Goal: Task Accomplishment & Management: Complete application form

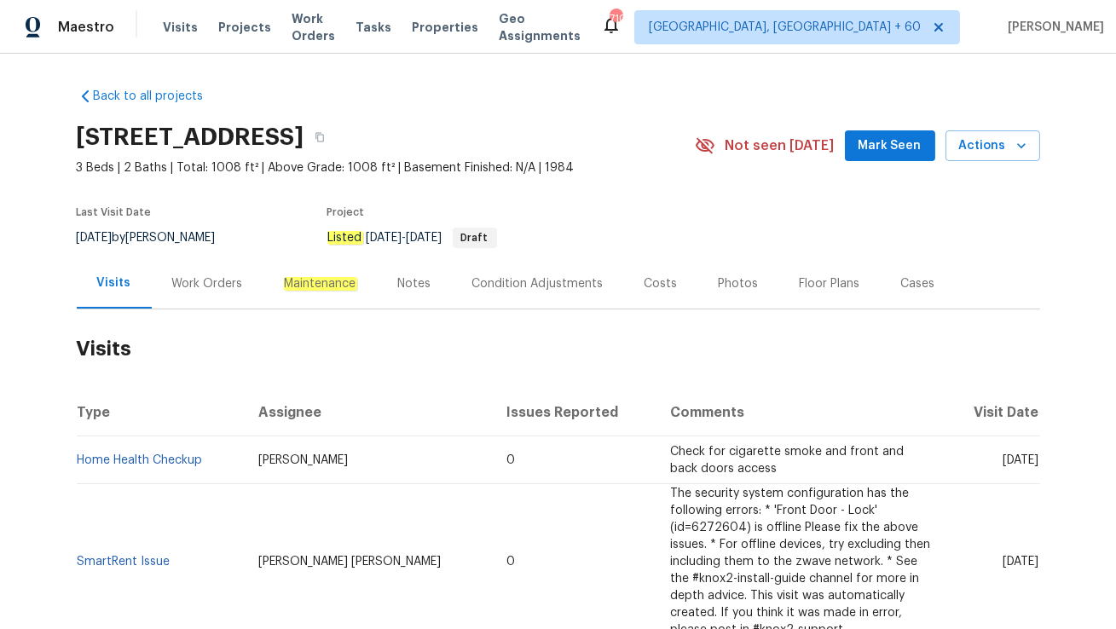
scroll to position [62, 0]
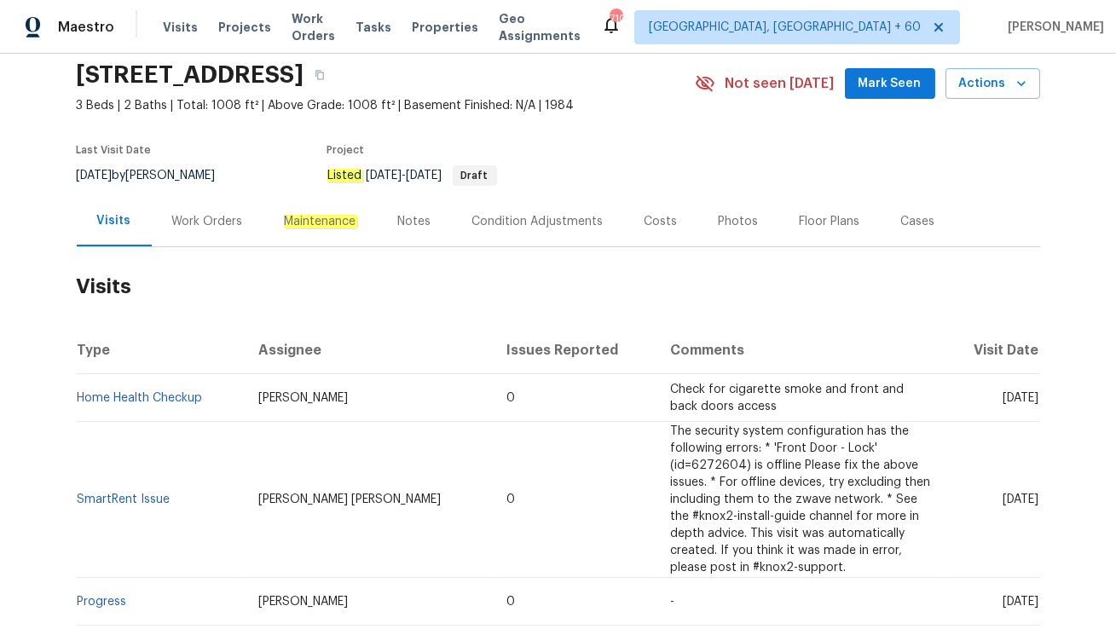
click at [212, 229] on div "Work Orders" at bounding box center [208, 221] width 112 height 50
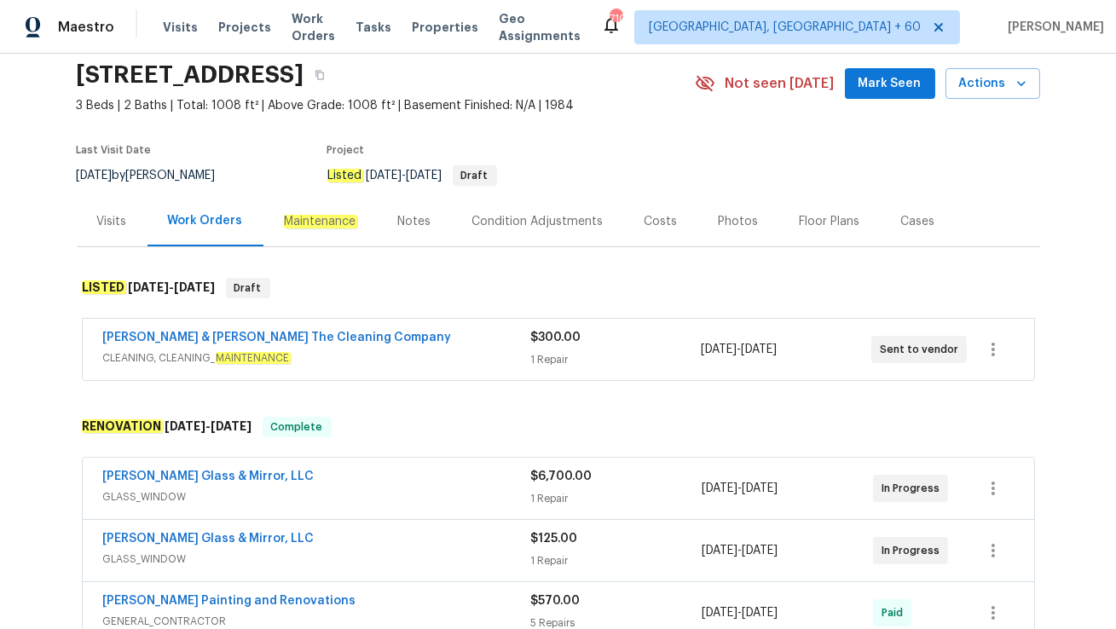
click at [362, 357] on span "CLEANING, CLEANING_ MAINTENANCE" at bounding box center [316, 358] width 427 height 17
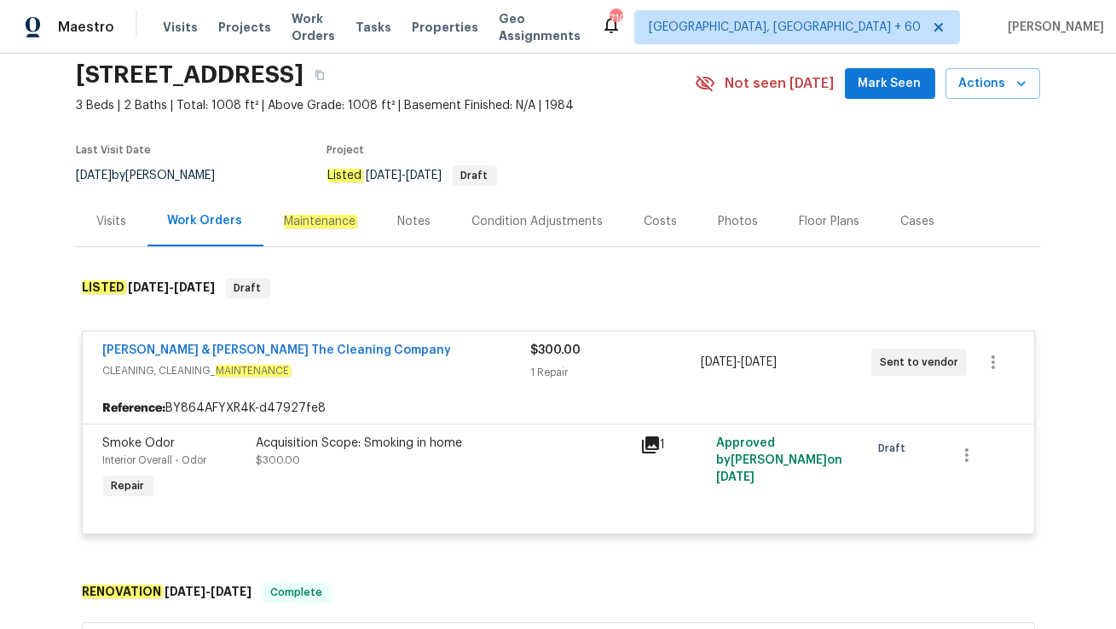
scroll to position [107, 0]
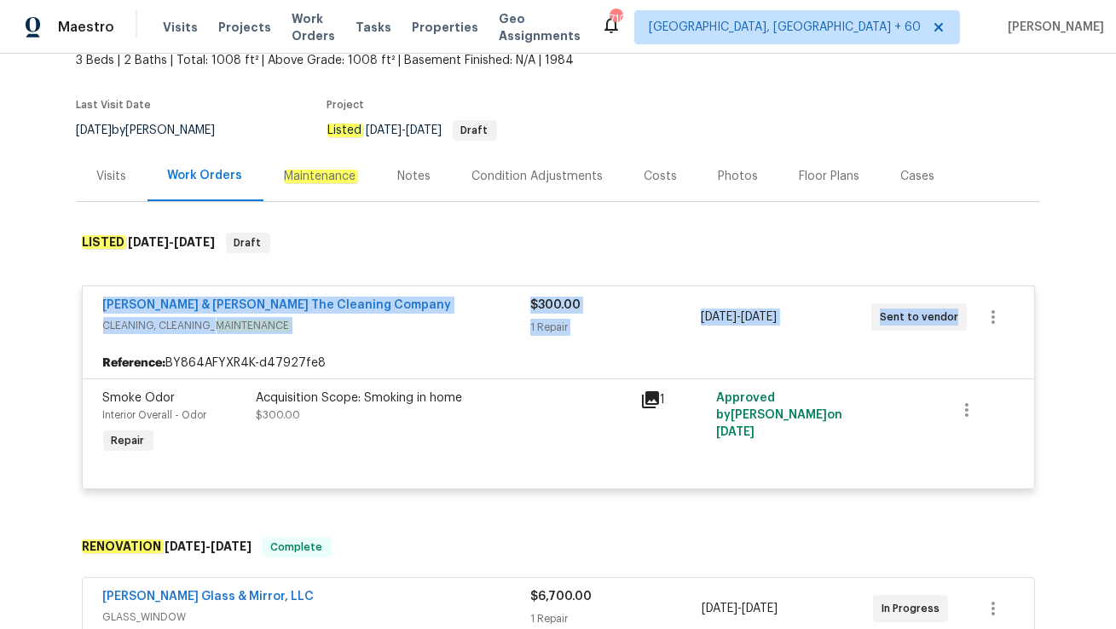
drag, startPoint x: 96, startPoint y: 304, endPoint x: 948, endPoint y: 332, distance: 852.5
click at [948, 332] on div "Montalvo & Sangalang The Cleaning Company CLEANING, CLEANING_ MAINTENANCE $300.…" at bounding box center [559, 317] width 952 height 61
copy div "Montalvo & Sangalang The Cleaning Company CLEANING, CLEANING_ MAINTENANCE $300.…"
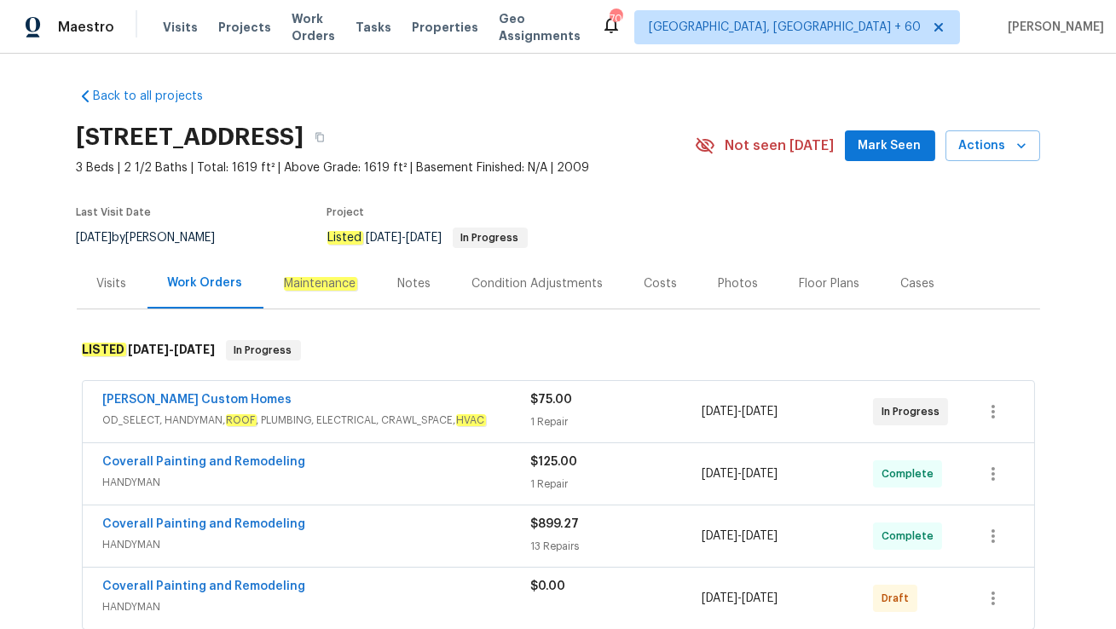
click at [113, 306] on div "Visits" at bounding box center [112, 283] width 71 height 50
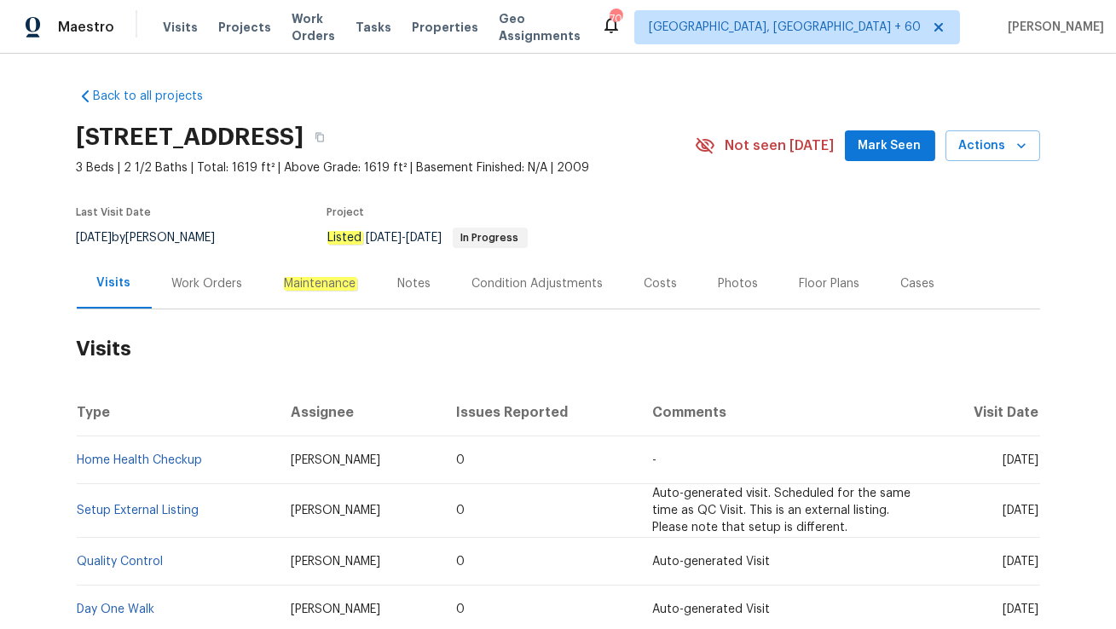
click at [194, 304] on div "Work Orders" at bounding box center [208, 283] width 112 height 50
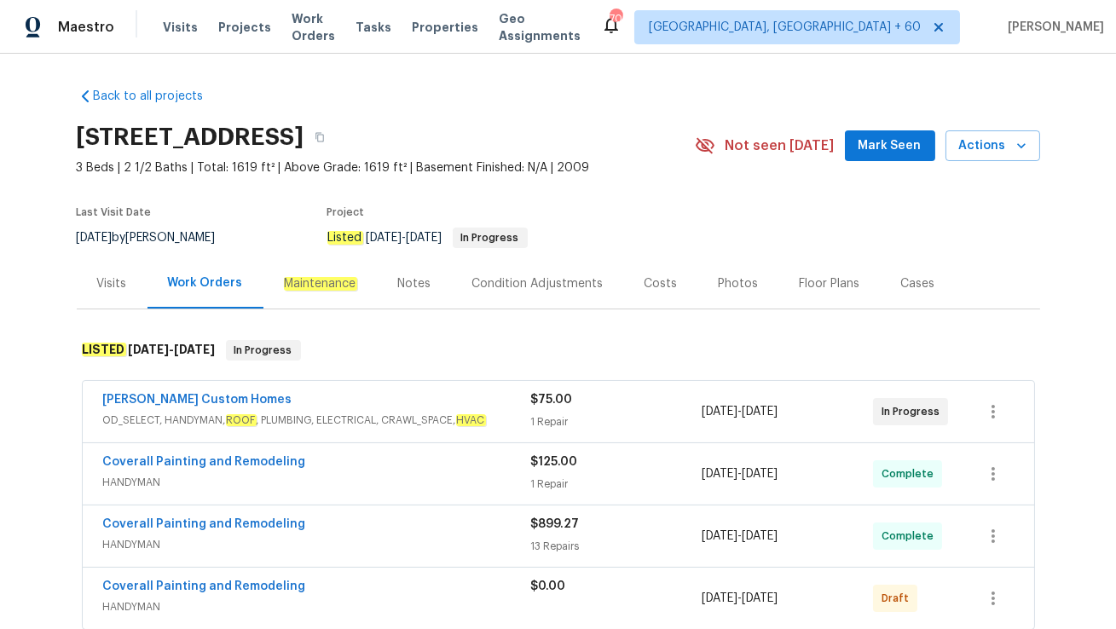
click at [264, 399] on div "Rappa Custom Homes" at bounding box center [317, 401] width 428 height 20
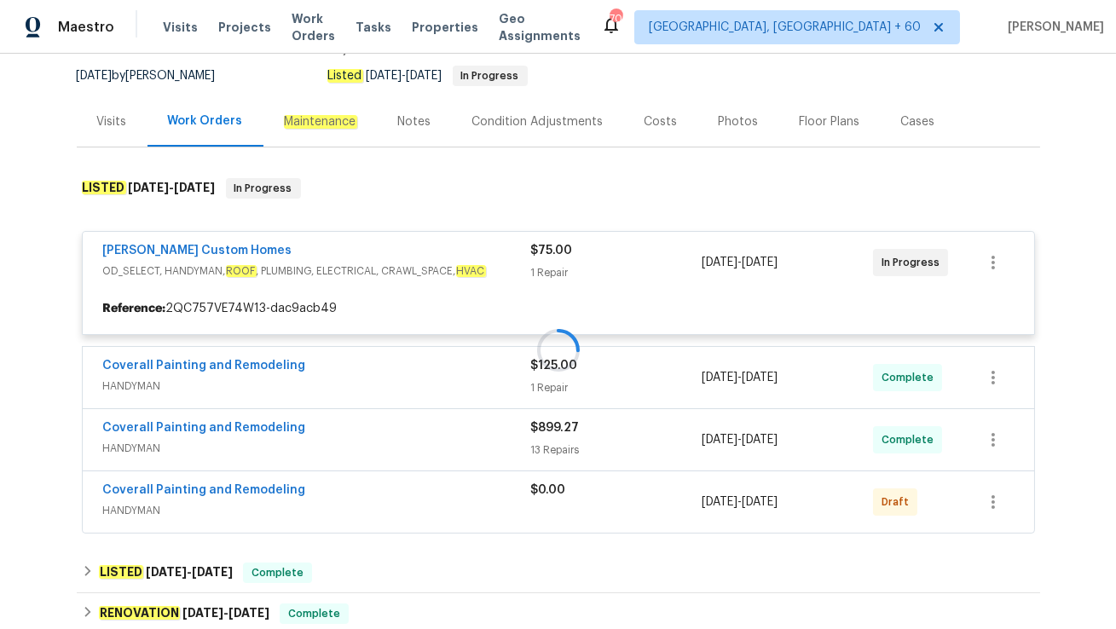
scroll to position [162, 0]
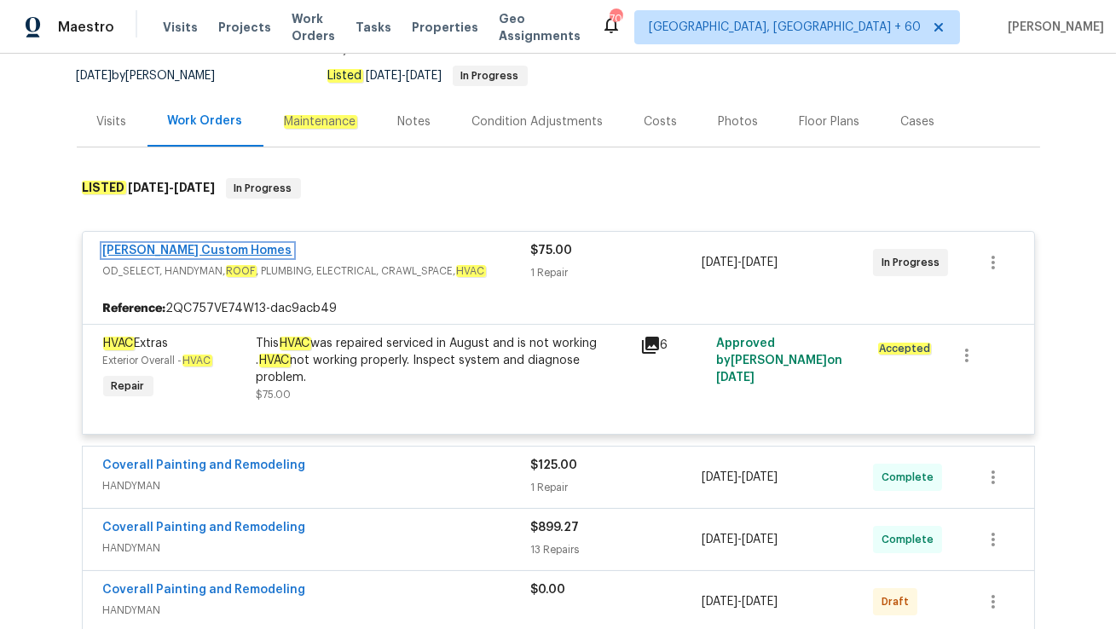
click at [174, 250] on link "Rappa Custom Homes" at bounding box center [197, 251] width 189 height 12
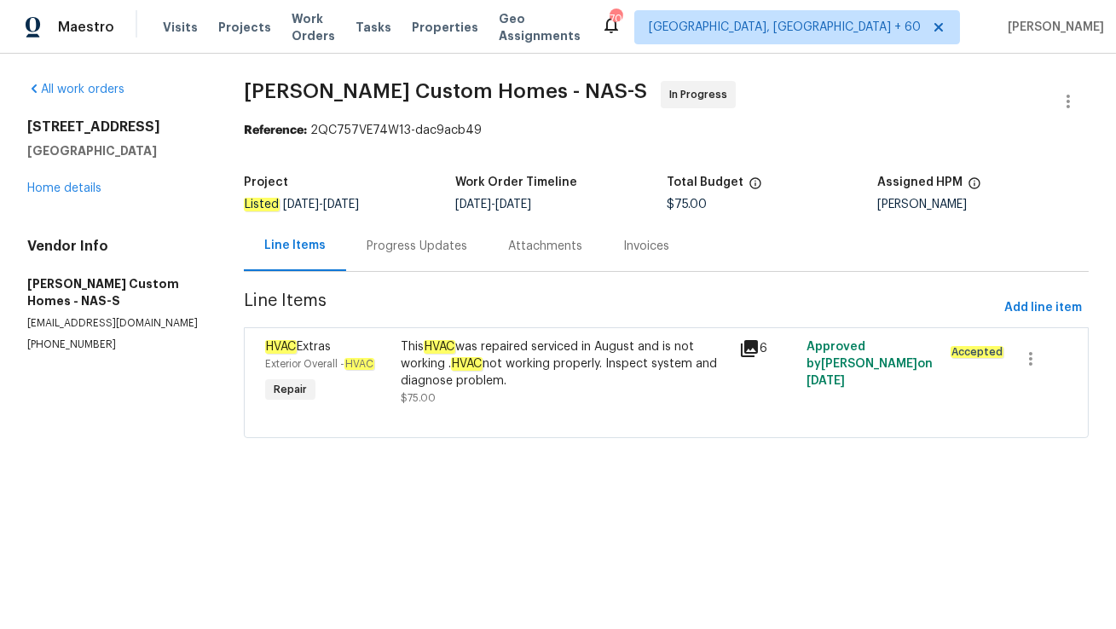
click at [404, 259] on div "Progress Updates" at bounding box center [417, 246] width 142 height 50
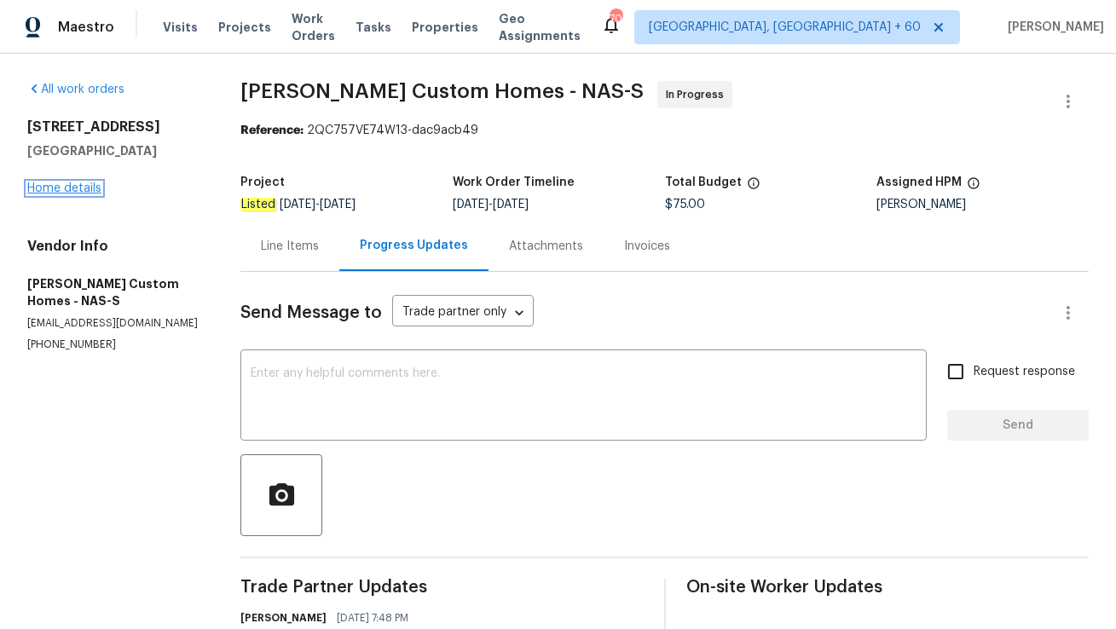
click at [61, 192] on link "Home details" at bounding box center [64, 189] width 74 height 12
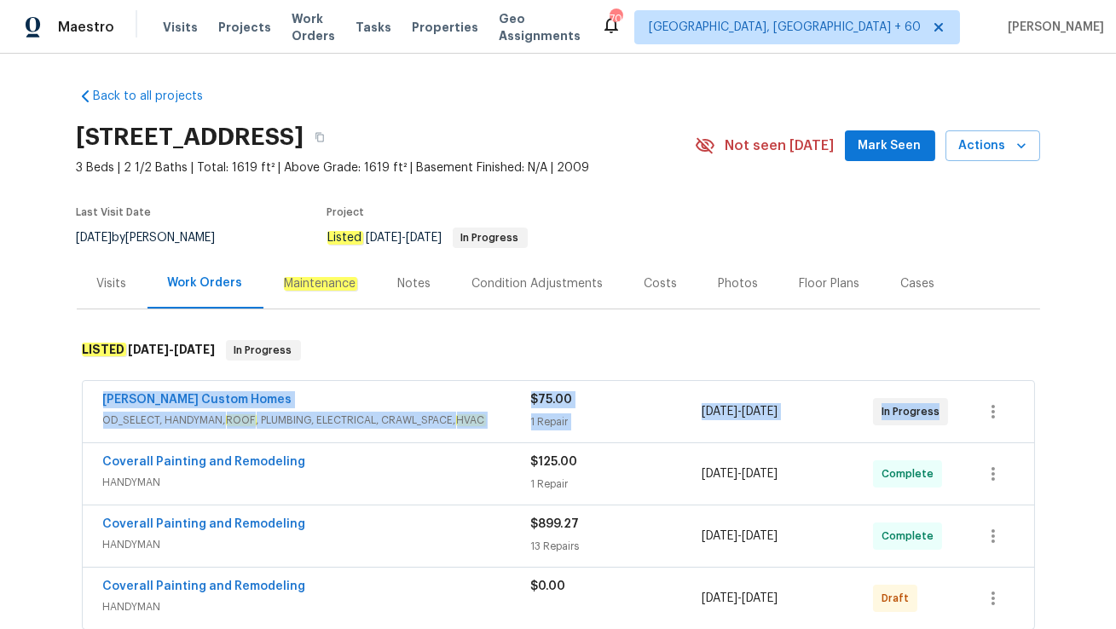
drag, startPoint x: 99, startPoint y: 398, endPoint x: 953, endPoint y: 411, distance: 853.8
click at [953, 411] on div "Rappa Custom Homes OD_SELECT, HANDYMAN, ROOF , PLUMBING, ELECTRICAL, CRAWL_SPAC…" at bounding box center [559, 411] width 952 height 61
copy div "Rappa Custom Homes OD_SELECT, HANDYMAN, ROOF , PLUMBING, ELECTRICAL, CRAWL_SPAC…"
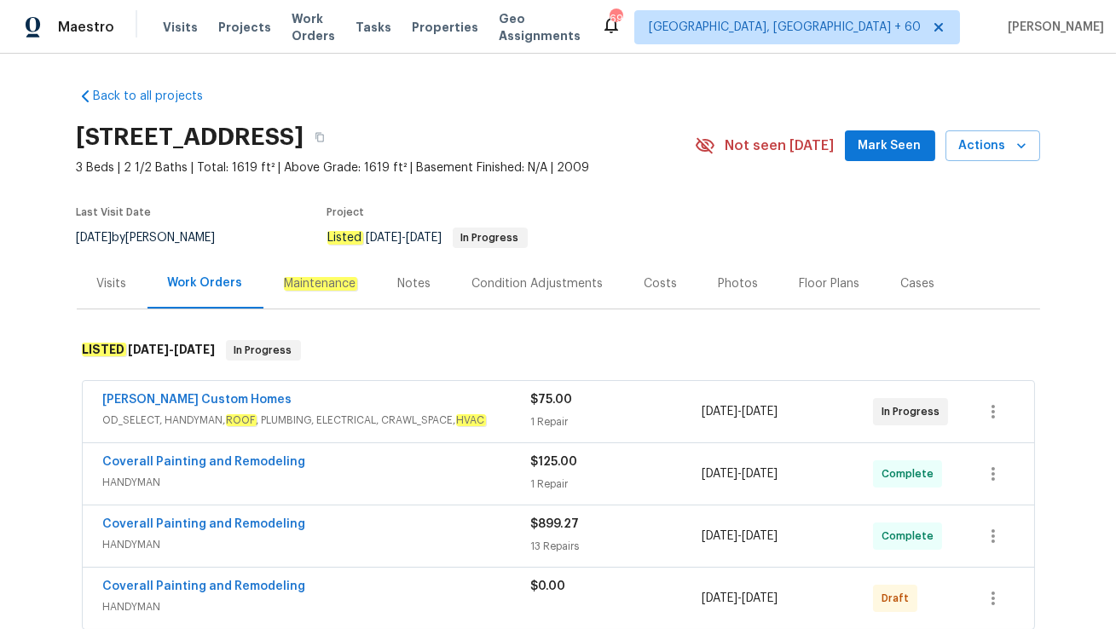
click at [105, 296] on div "Visits" at bounding box center [112, 283] width 71 height 50
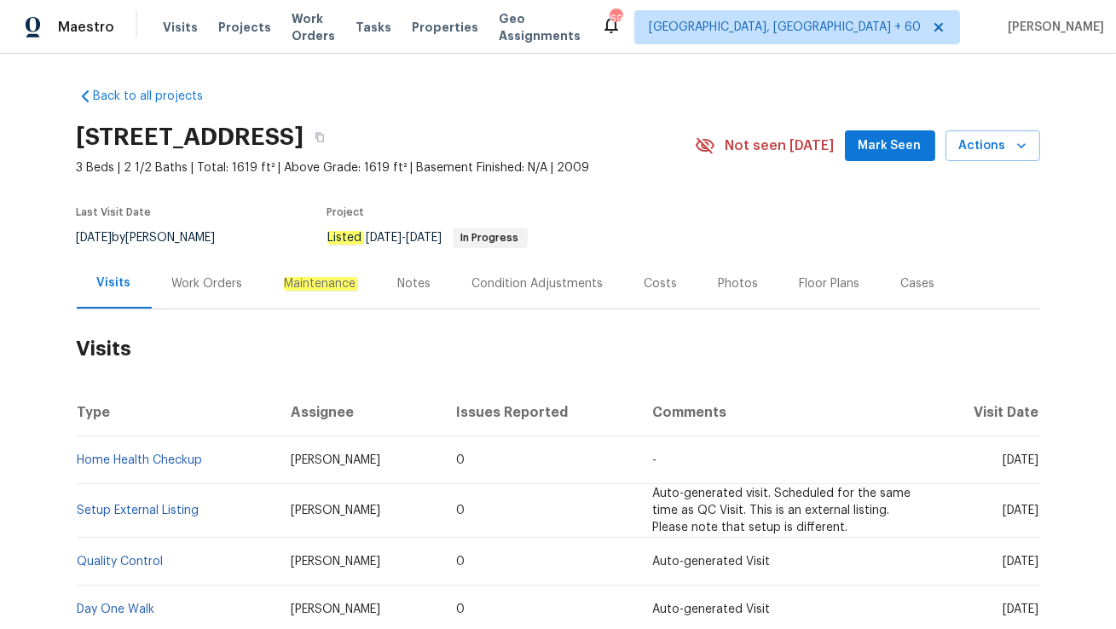
click at [188, 275] on div "Work Orders" at bounding box center [207, 283] width 71 height 17
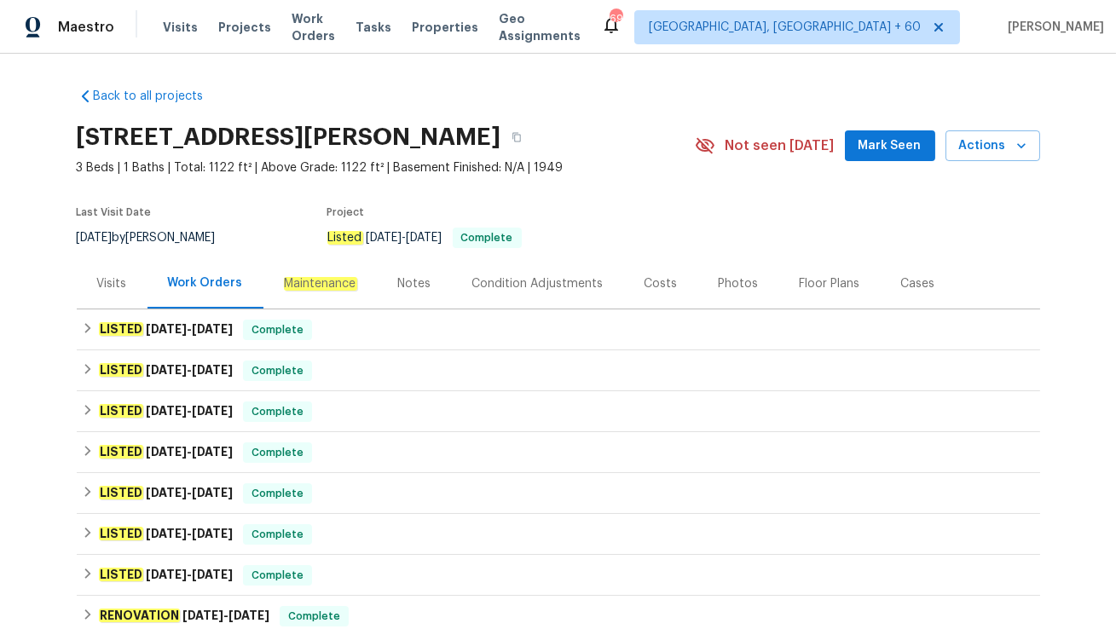
click at [108, 285] on div "Visits" at bounding box center [112, 283] width 30 height 17
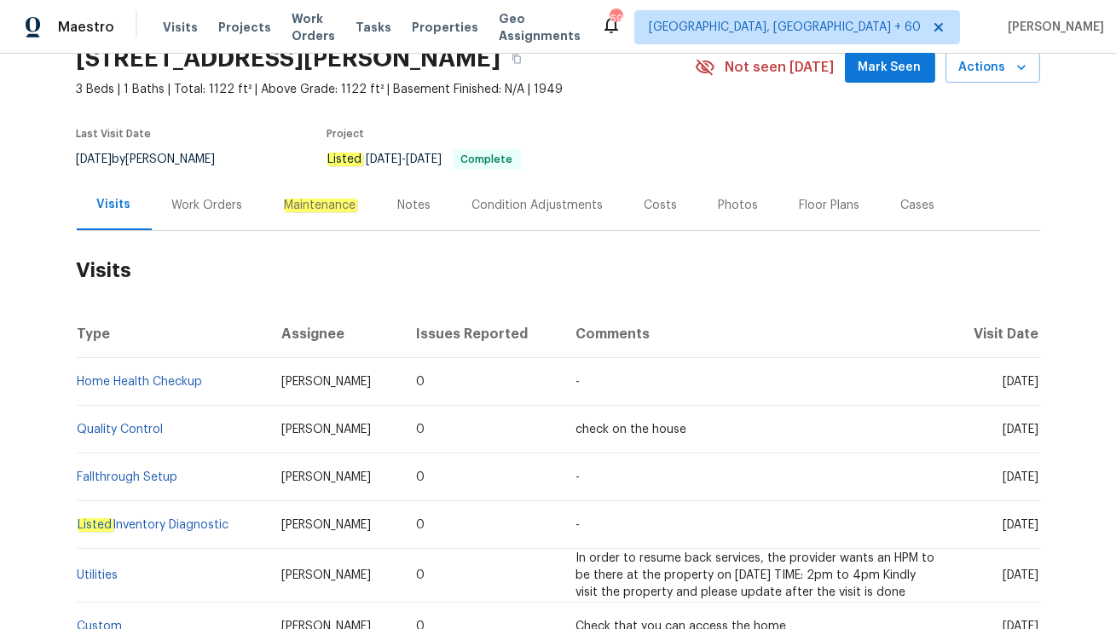
scroll to position [79, 0]
click at [185, 200] on div "Work Orders" at bounding box center [207, 204] width 71 height 17
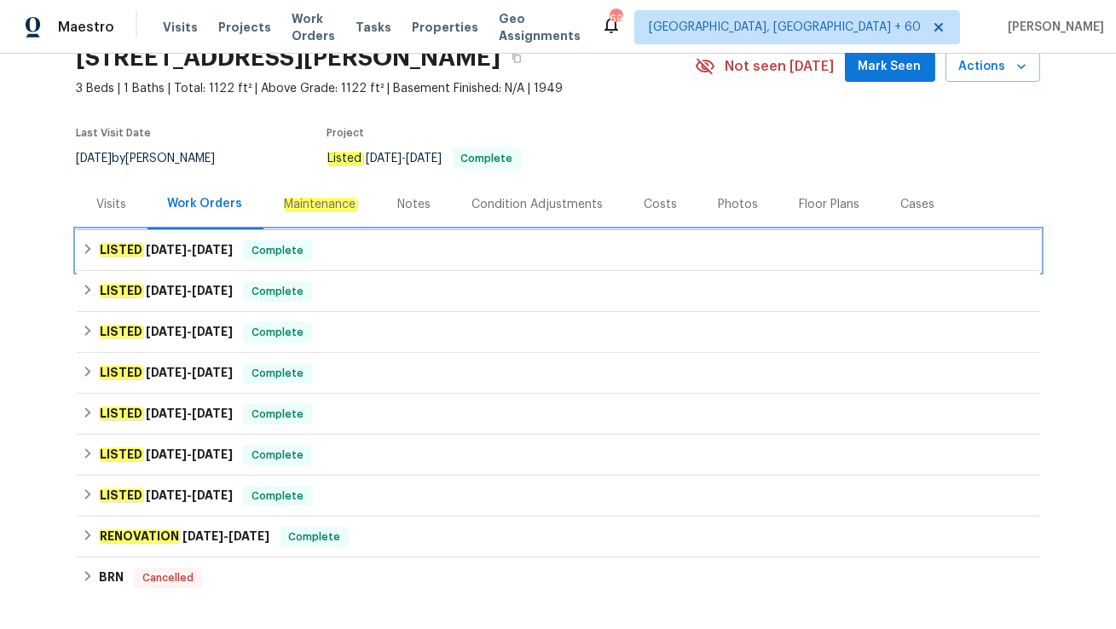
click at [123, 232] on div "LISTED 2/4/25 - 9/19/25 Complete" at bounding box center [559, 250] width 964 height 41
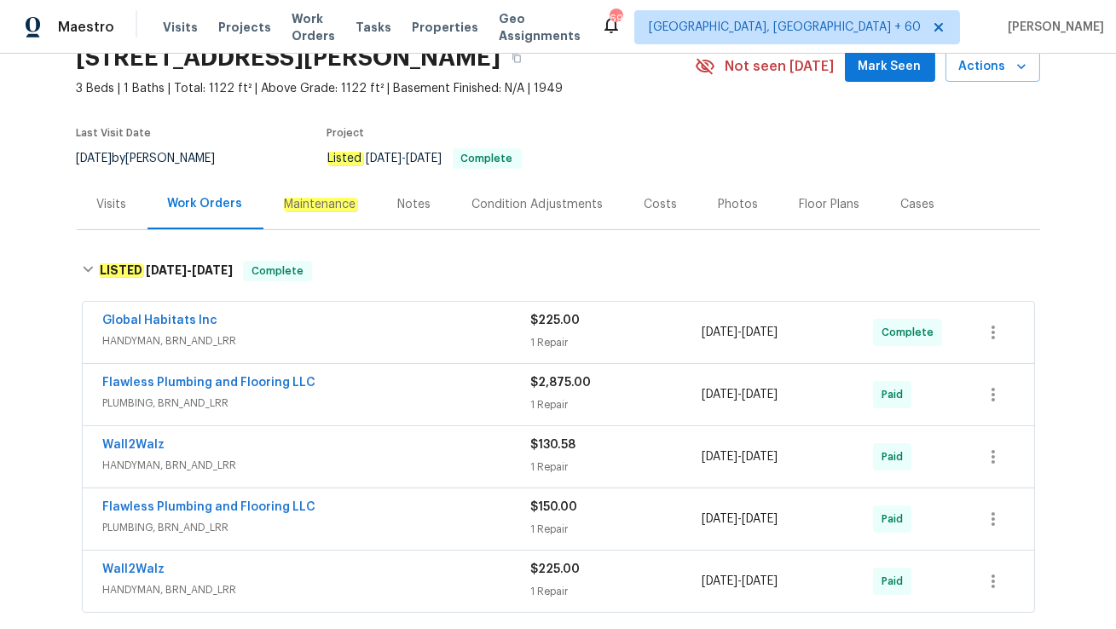
click at [117, 210] on div "Visits" at bounding box center [112, 204] width 30 height 17
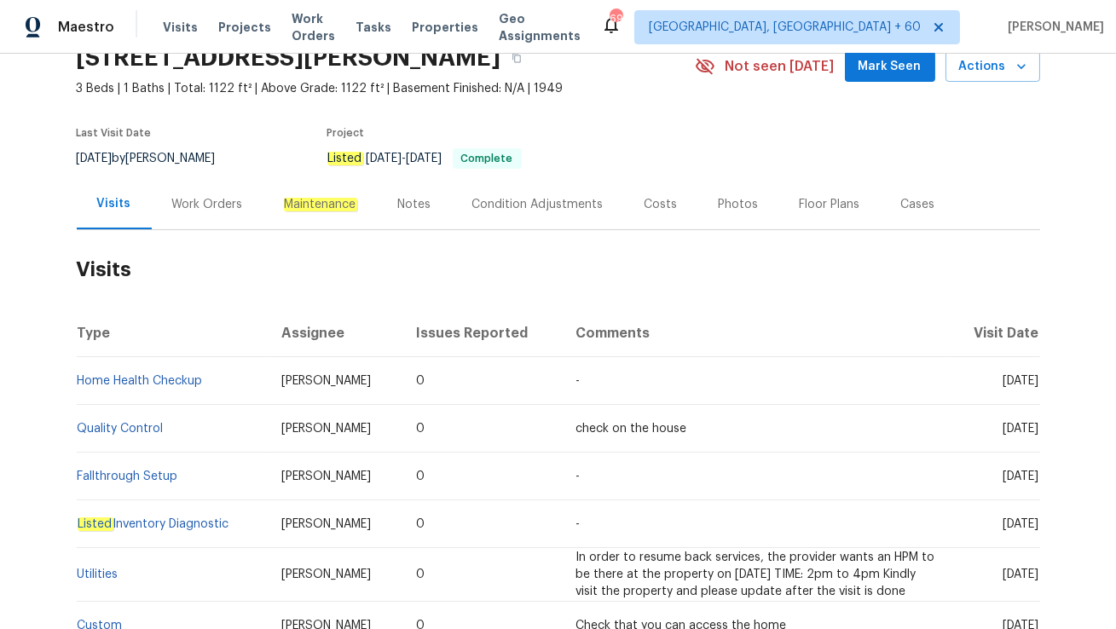
click at [200, 200] on div "Work Orders" at bounding box center [207, 204] width 71 height 17
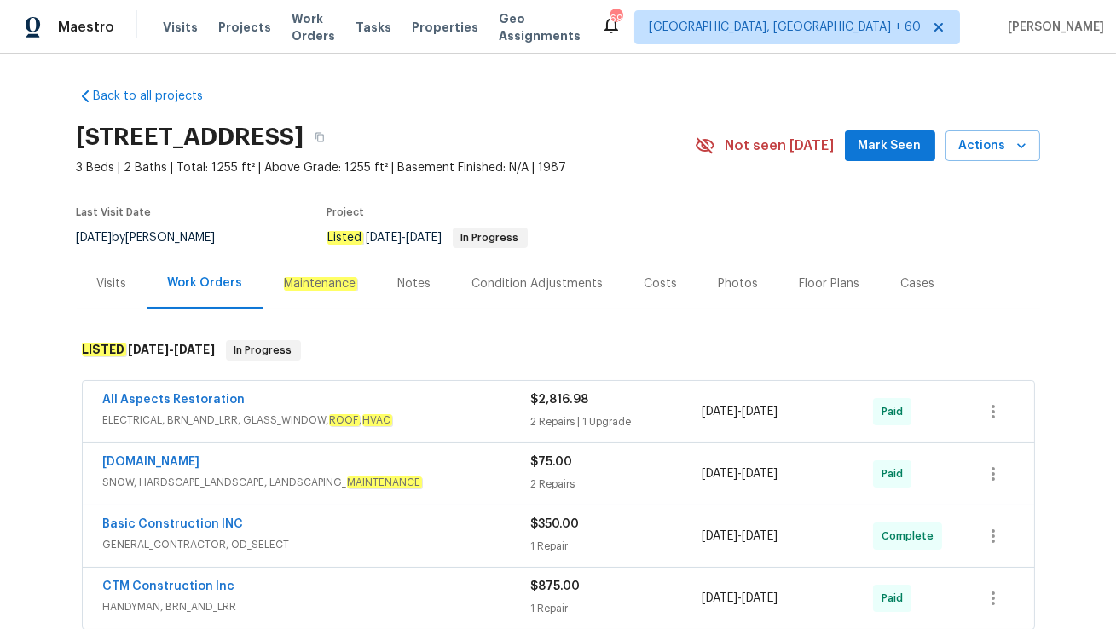
click at [124, 288] on div "Visits" at bounding box center [112, 283] width 30 height 17
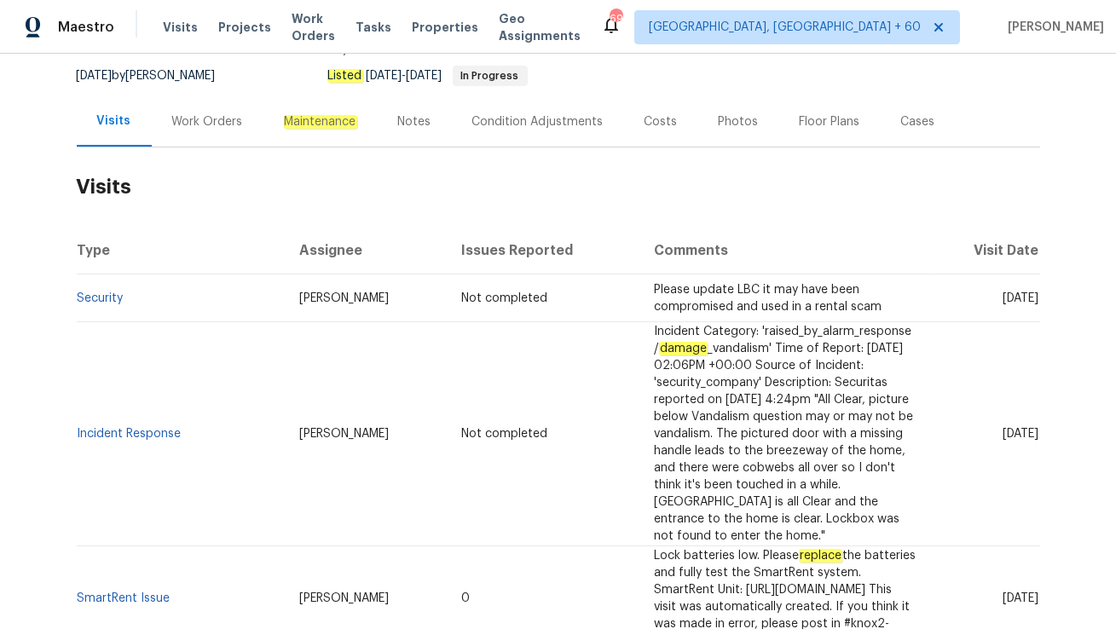
scroll to position [144, 0]
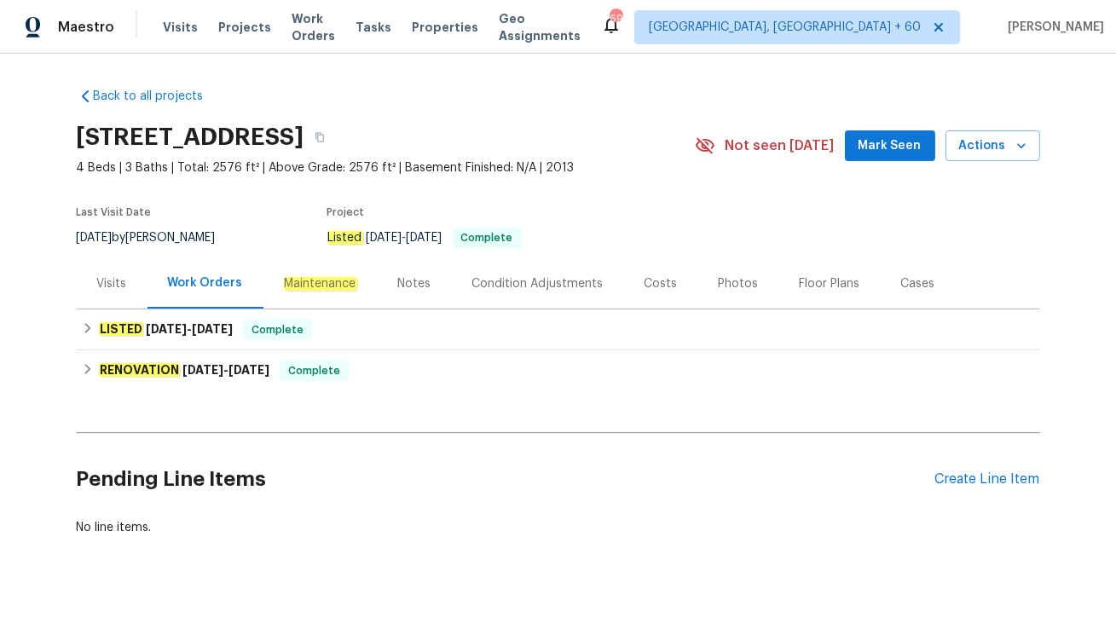
click at [107, 284] on div "Visits" at bounding box center [112, 283] width 30 height 17
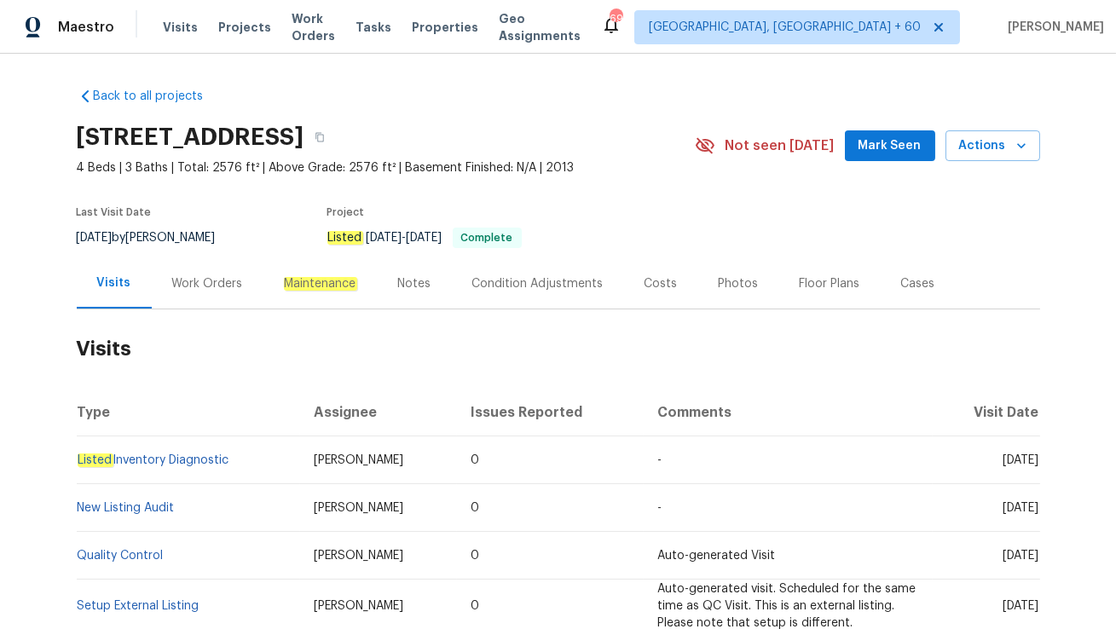
click at [185, 286] on div "Work Orders" at bounding box center [207, 283] width 71 height 17
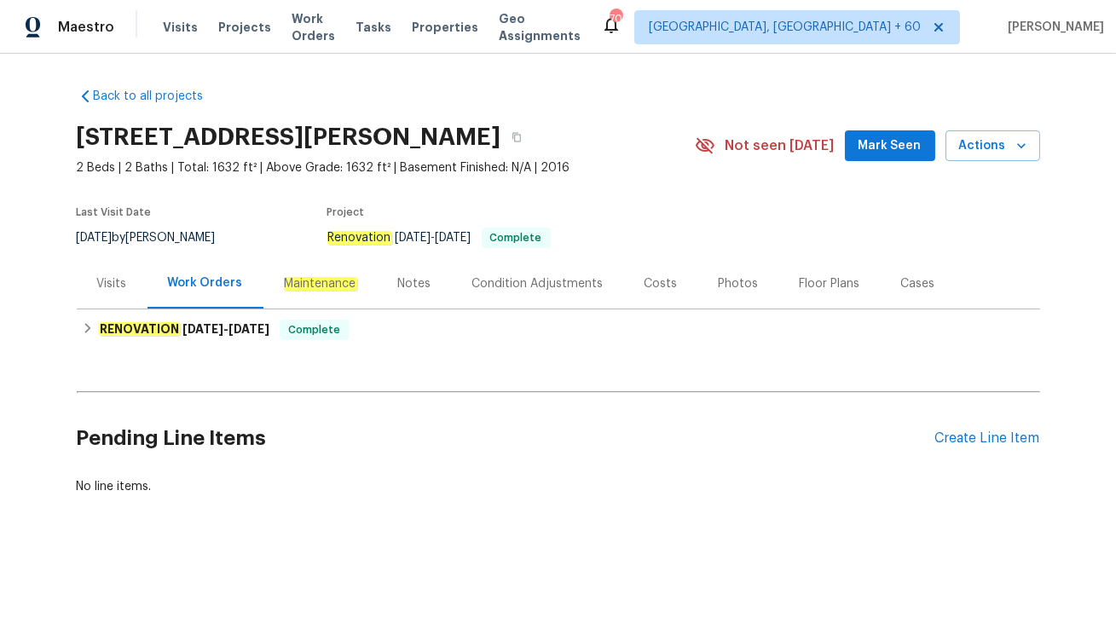
click at [134, 280] on div "Visits" at bounding box center [112, 283] width 71 height 50
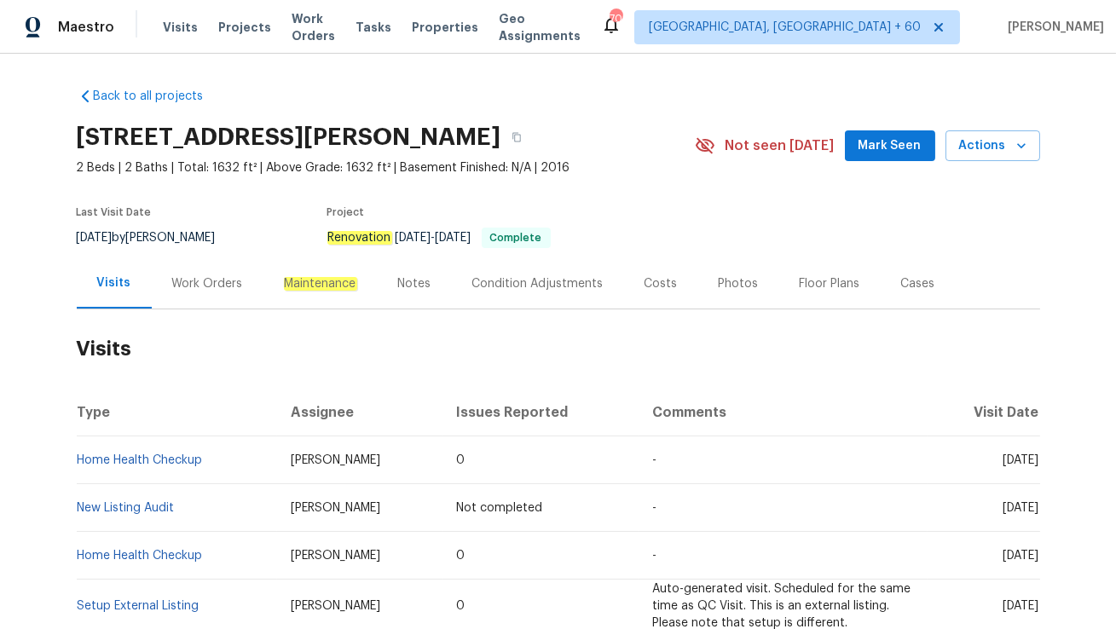
click at [191, 290] on div "Work Orders" at bounding box center [207, 283] width 71 height 17
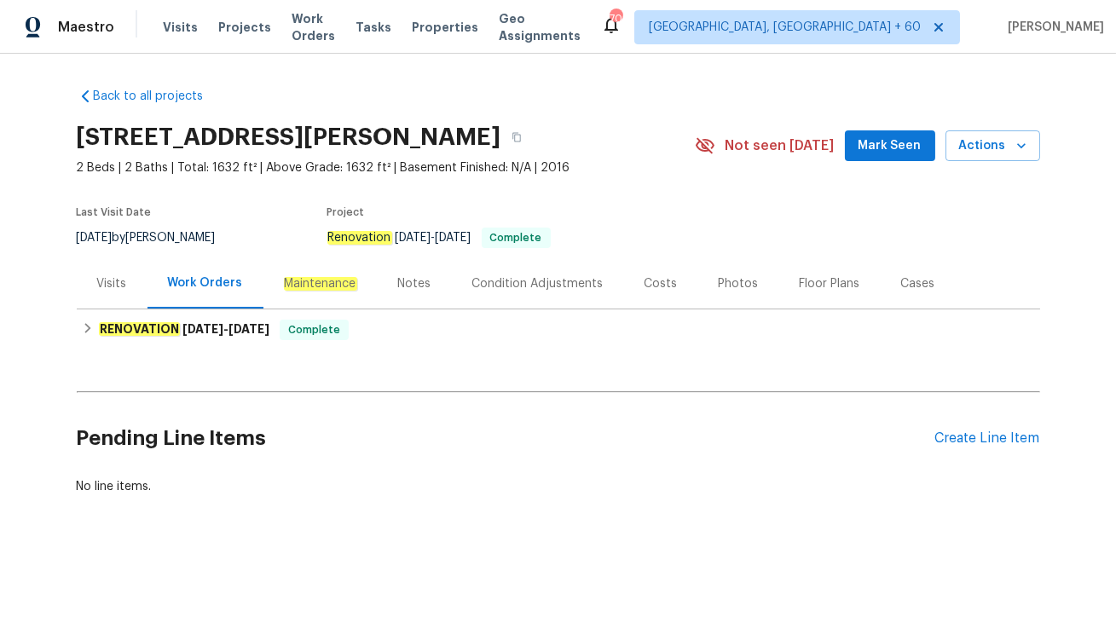
click at [113, 280] on div "Visits" at bounding box center [112, 283] width 30 height 17
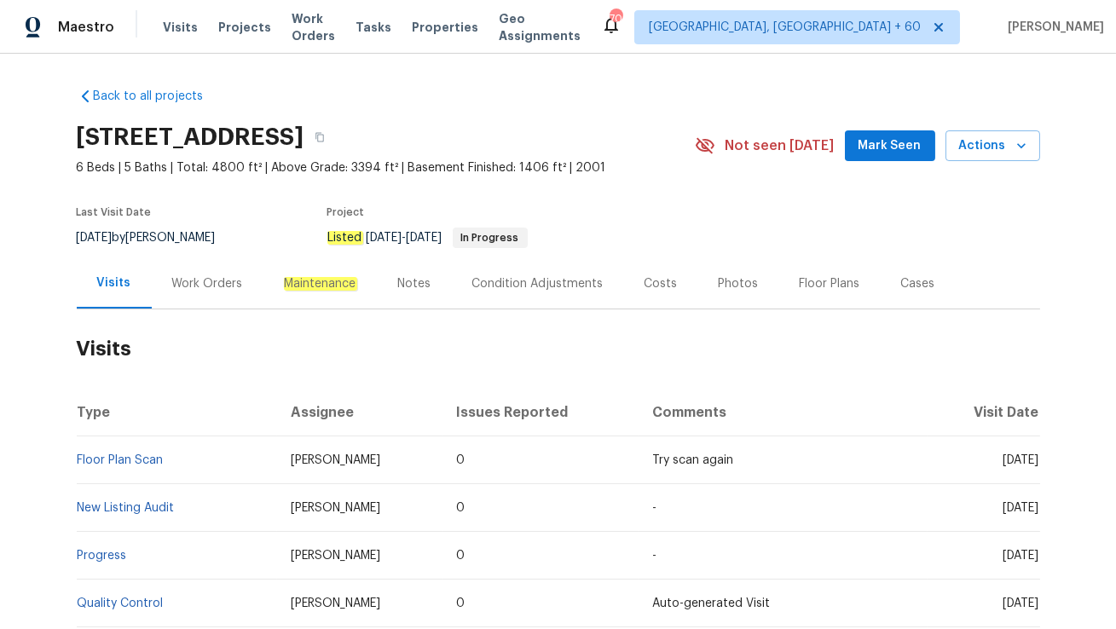
click at [193, 267] on div "Work Orders" at bounding box center [208, 283] width 112 height 50
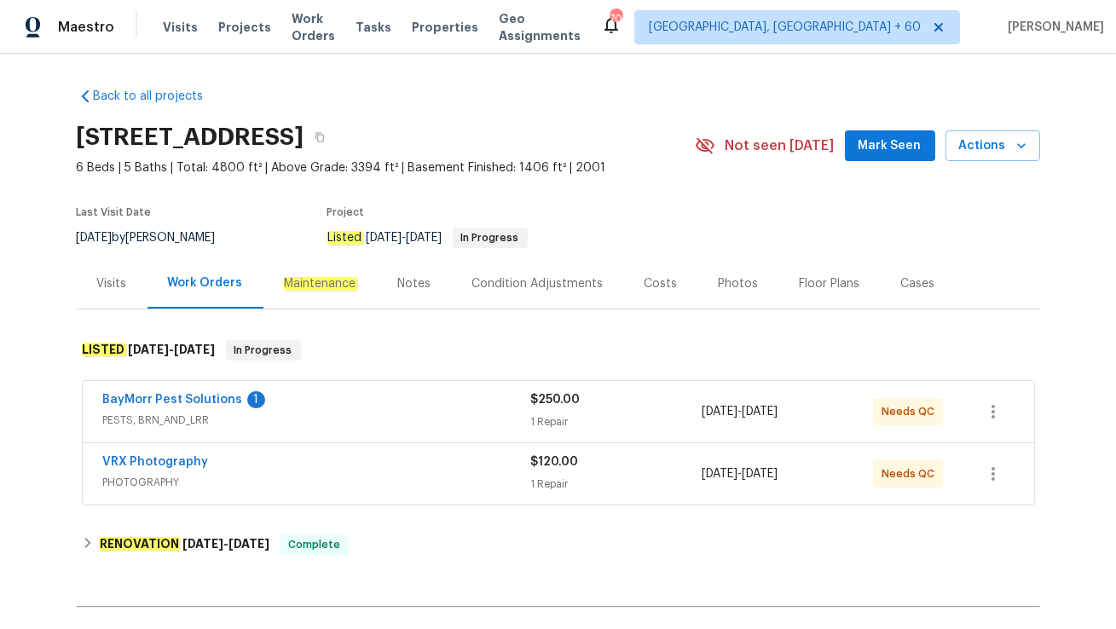
click at [275, 467] on div "VRX Photography" at bounding box center [317, 464] width 428 height 20
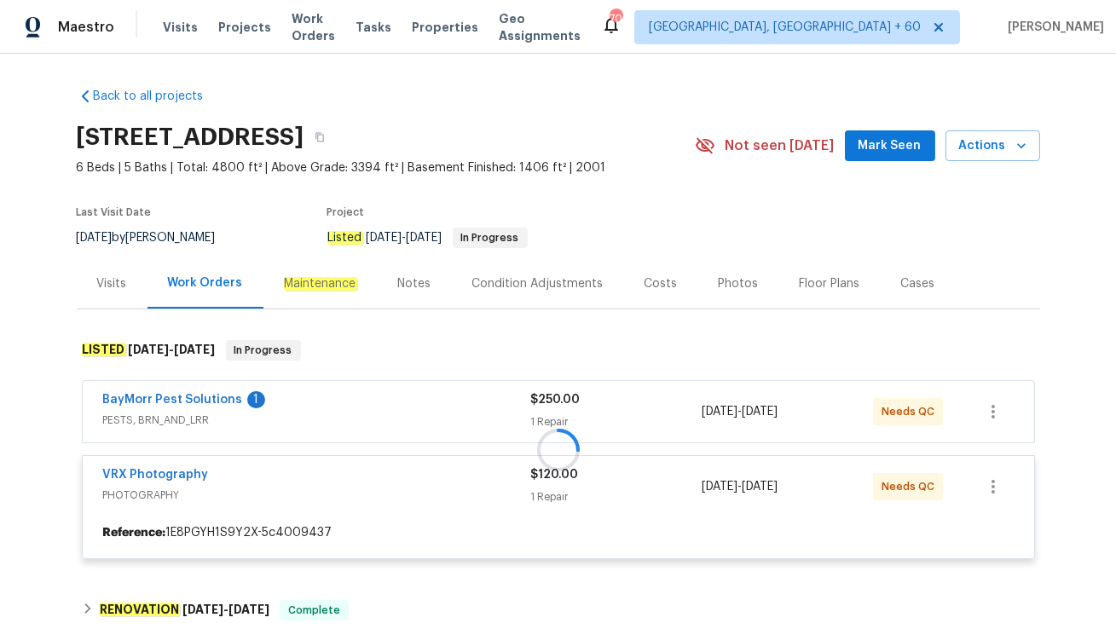
click at [285, 406] on div "BayMorr Pest Solutions 1" at bounding box center [317, 401] width 428 height 20
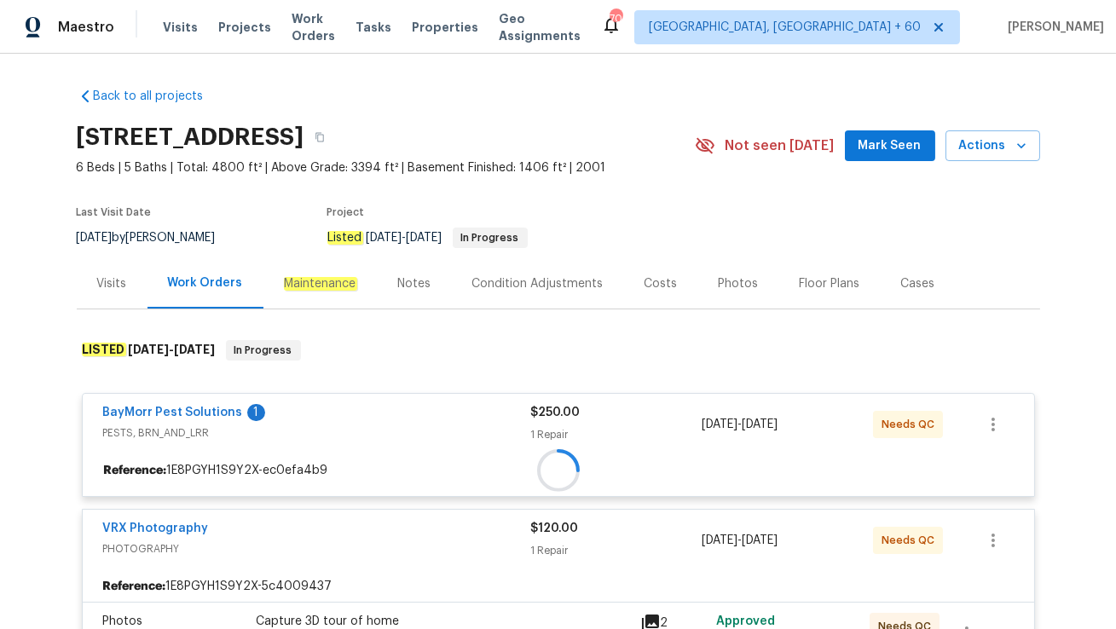
click at [285, 406] on div "BayMorr Pest Solutions 1" at bounding box center [317, 414] width 428 height 20
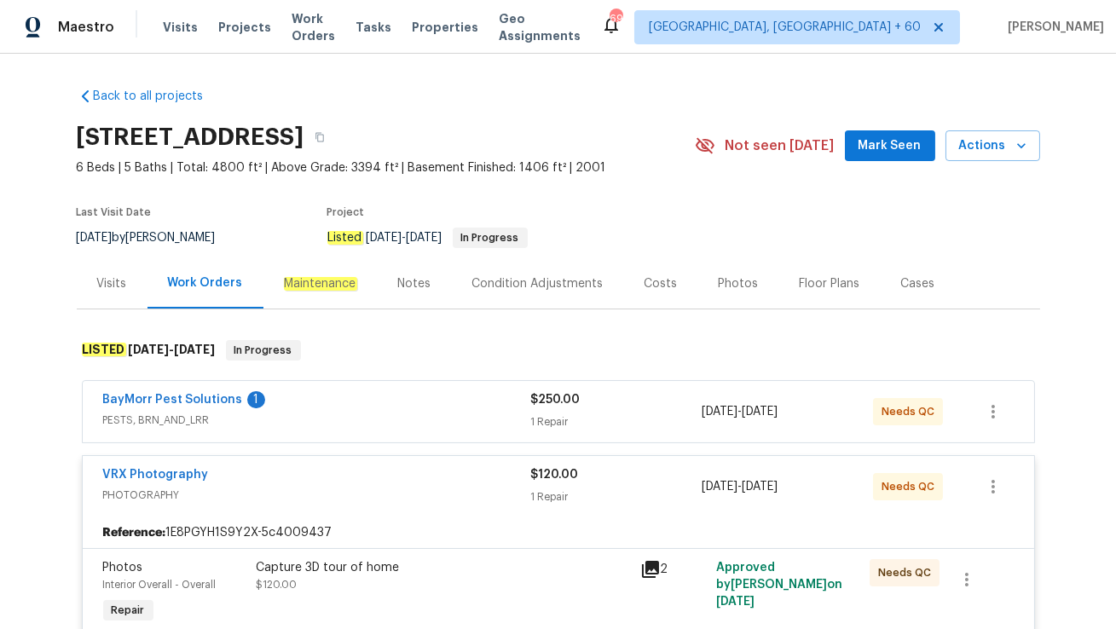
click at [123, 294] on div "Visits" at bounding box center [112, 283] width 71 height 50
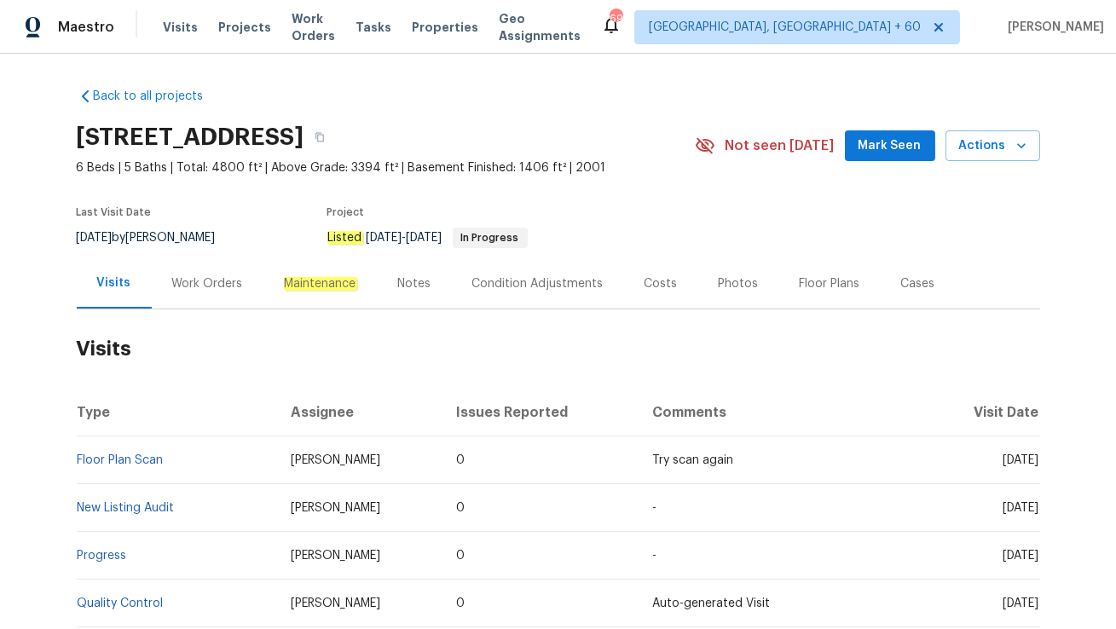
click at [225, 284] on div "Work Orders" at bounding box center [207, 283] width 71 height 17
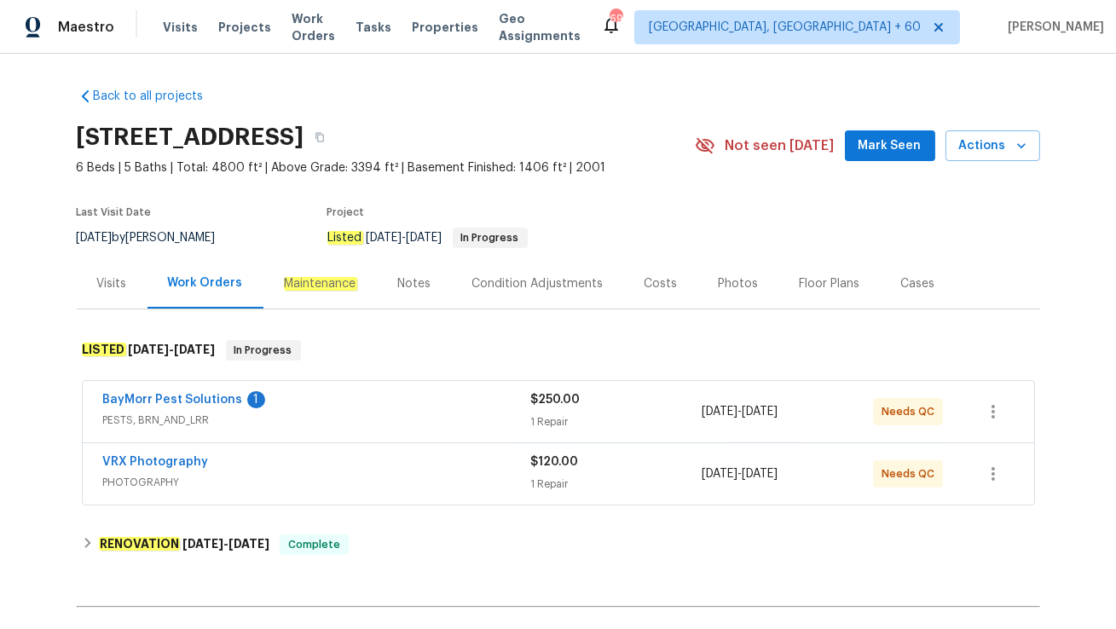
click at [902, 285] on div "Cases" at bounding box center [919, 283] width 34 height 17
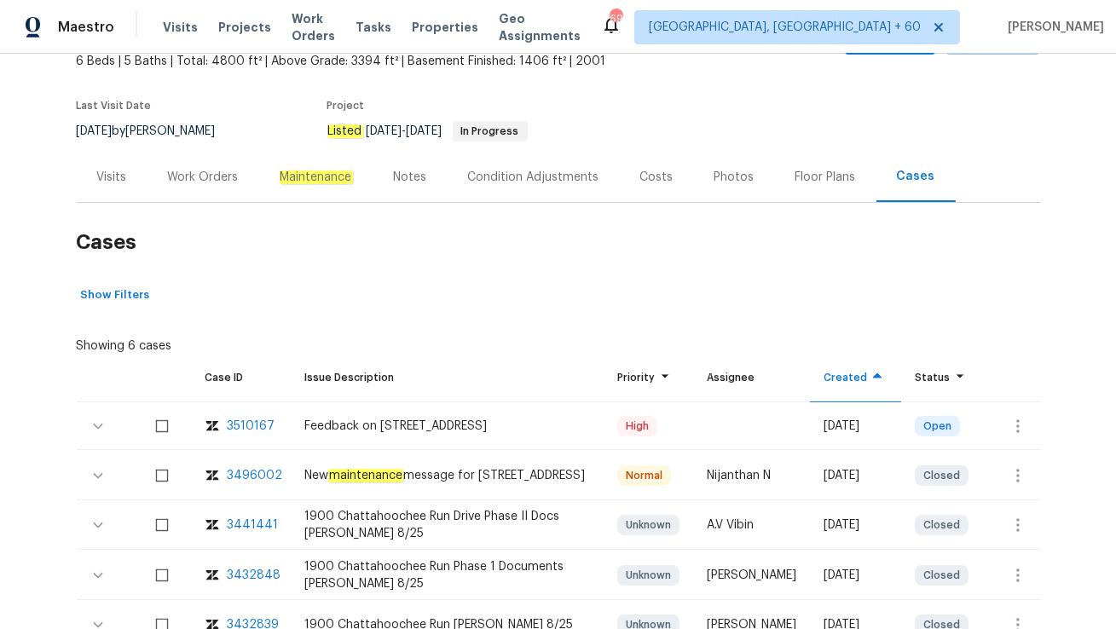
scroll to position [117, 0]
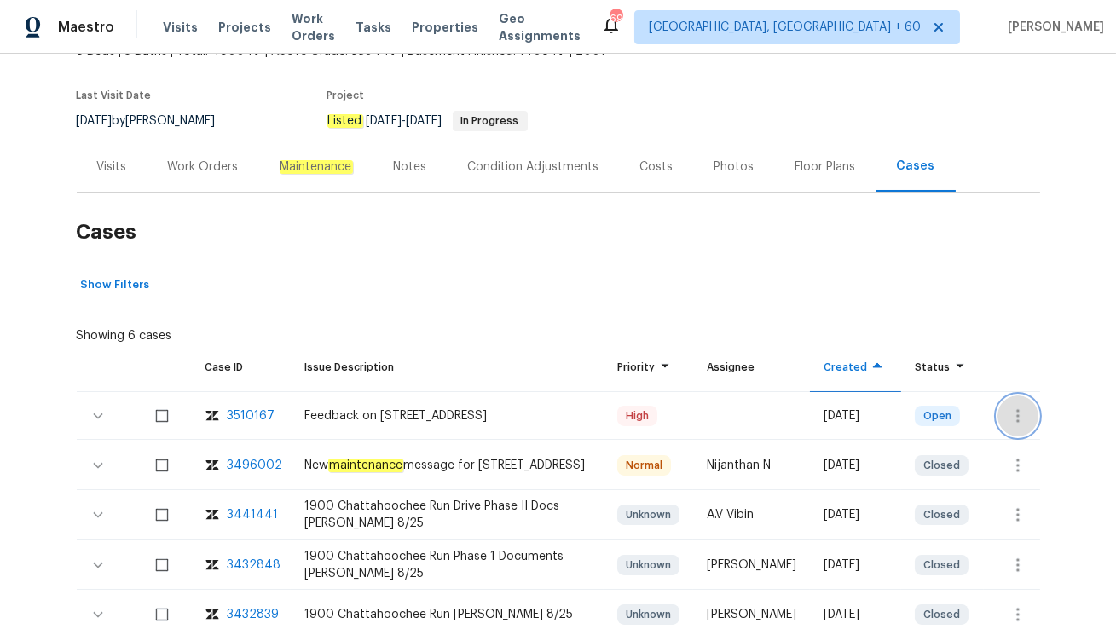
click at [1009, 411] on icon "button" at bounding box center [1018, 416] width 20 height 20
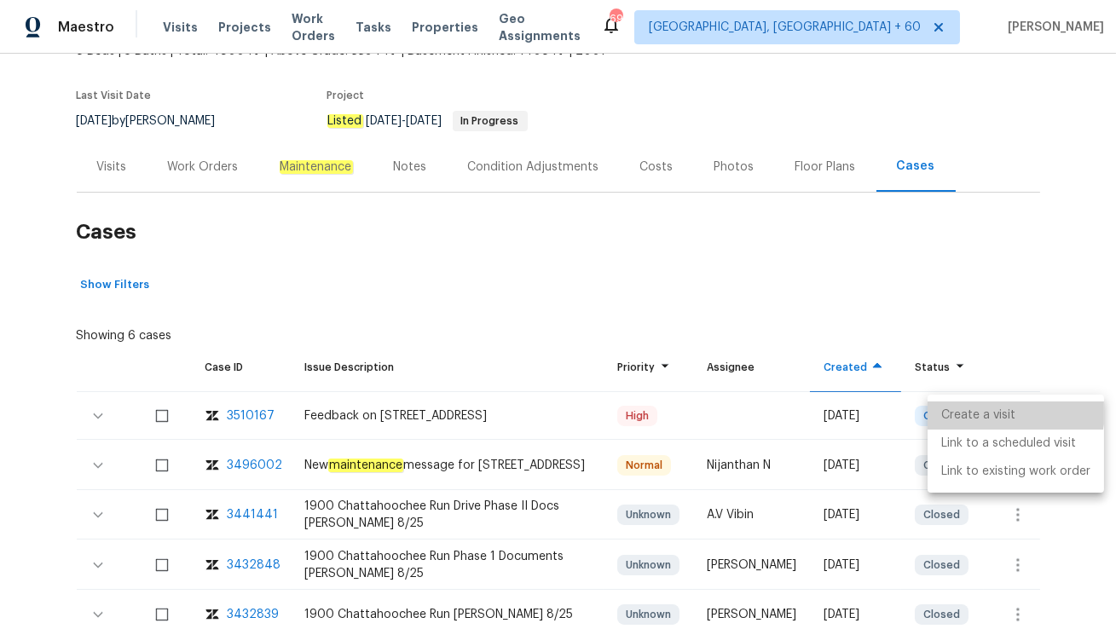
click at [1006, 412] on li "Create a visit" at bounding box center [1016, 416] width 177 height 28
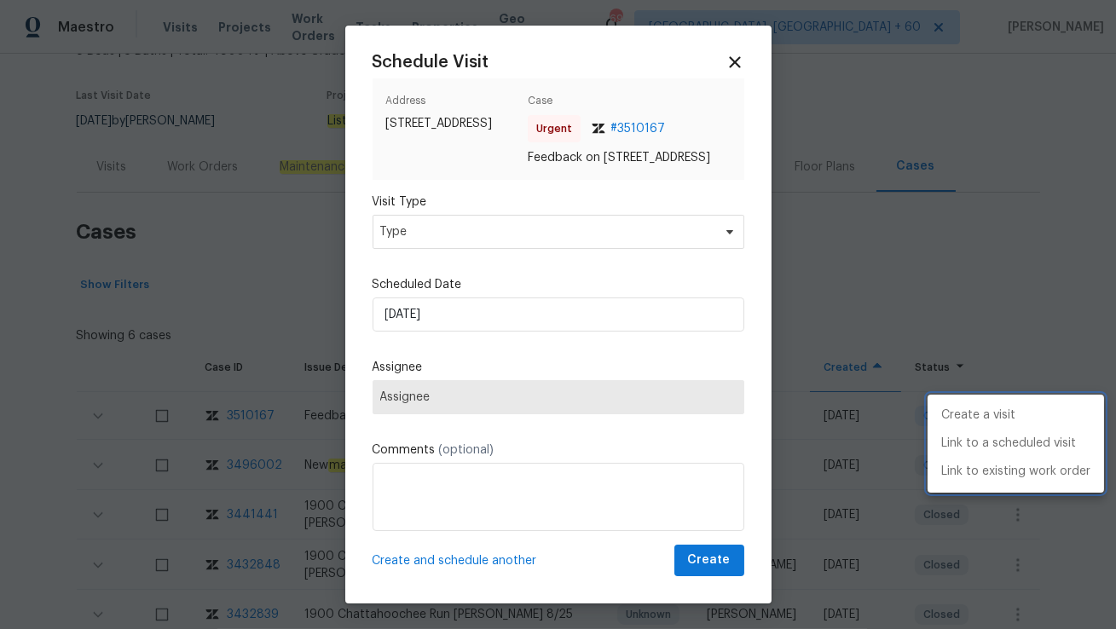
click at [413, 246] on div at bounding box center [558, 314] width 1116 height 629
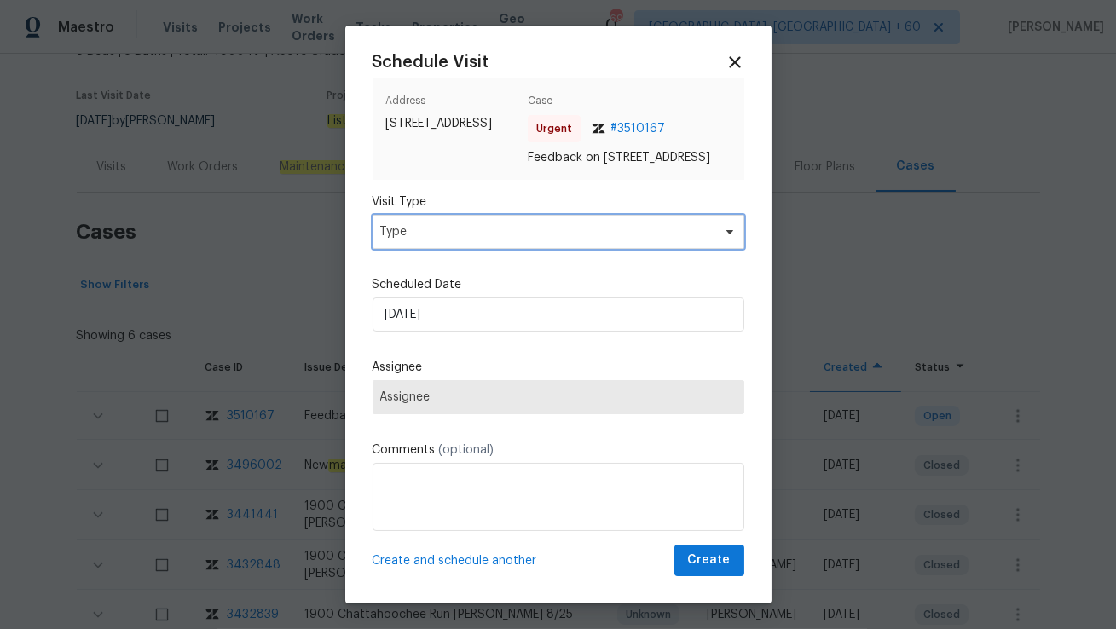
click at [413, 241] on span "Type" at bounding box center [546, 231] width 332 height 17
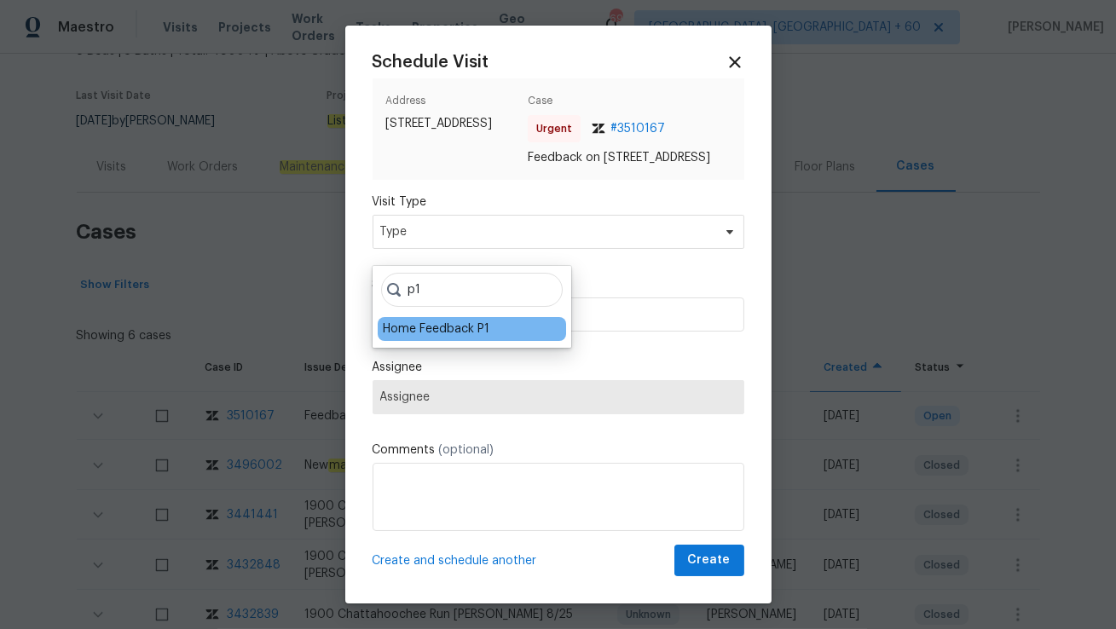
type input "p1"
click at [392, 330] on div "Home Feedback P1" at bounding box center [436, 329] width 107 height 17
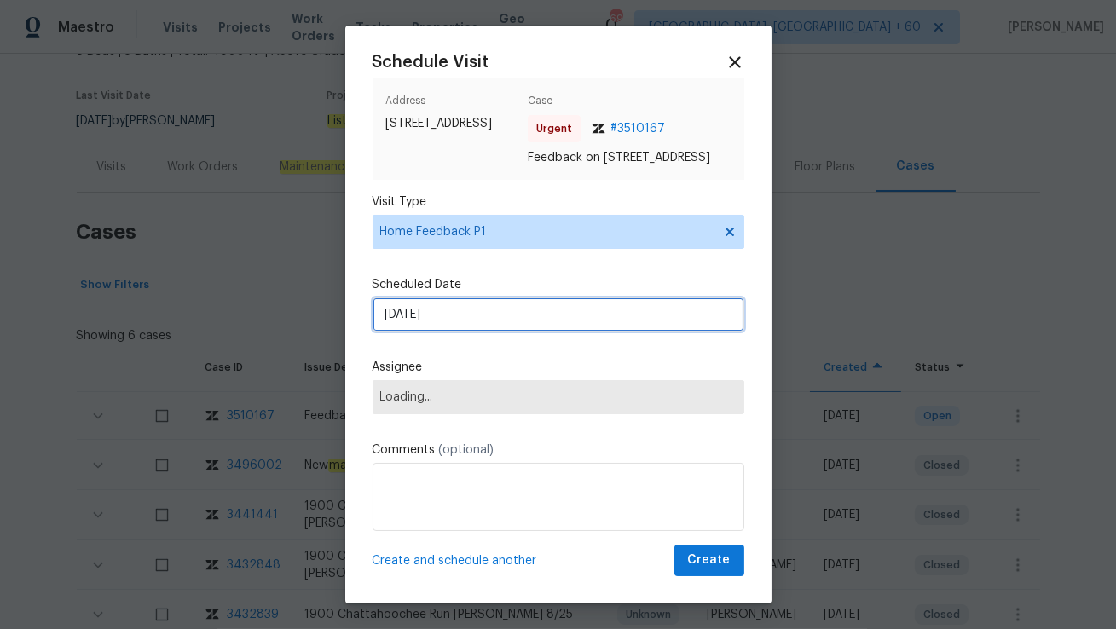
click at [414, 330] on input "23/09/2025" at bounding box center [559, 315] width 372 height 34
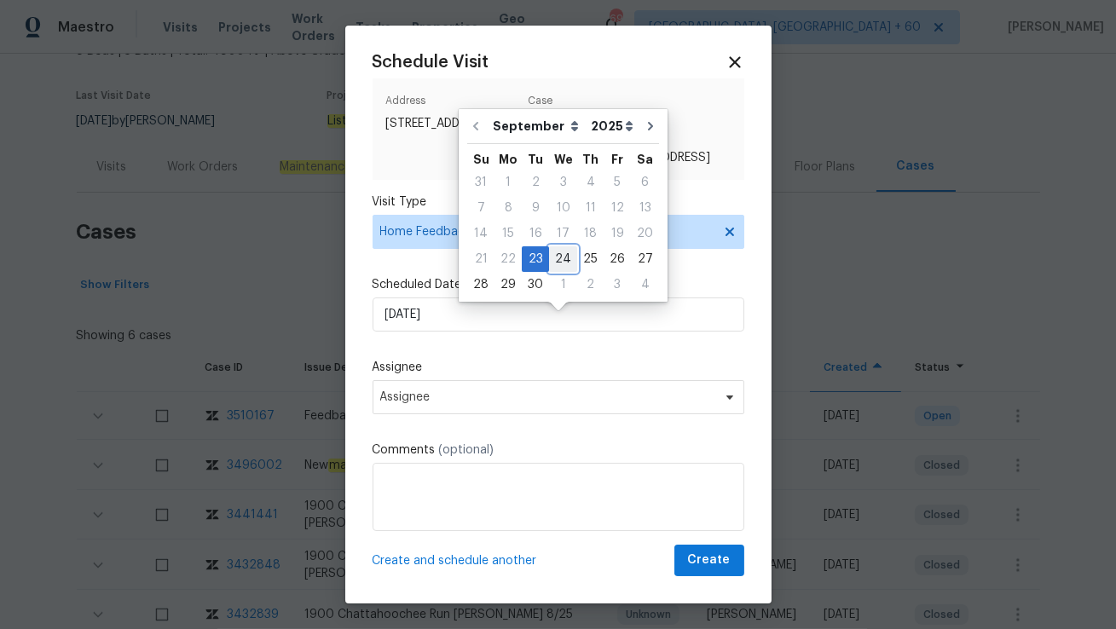
click at [553, 261] on div "24" at bounding box center [563, 259] width 28 height 24
type input "24/09/2025"
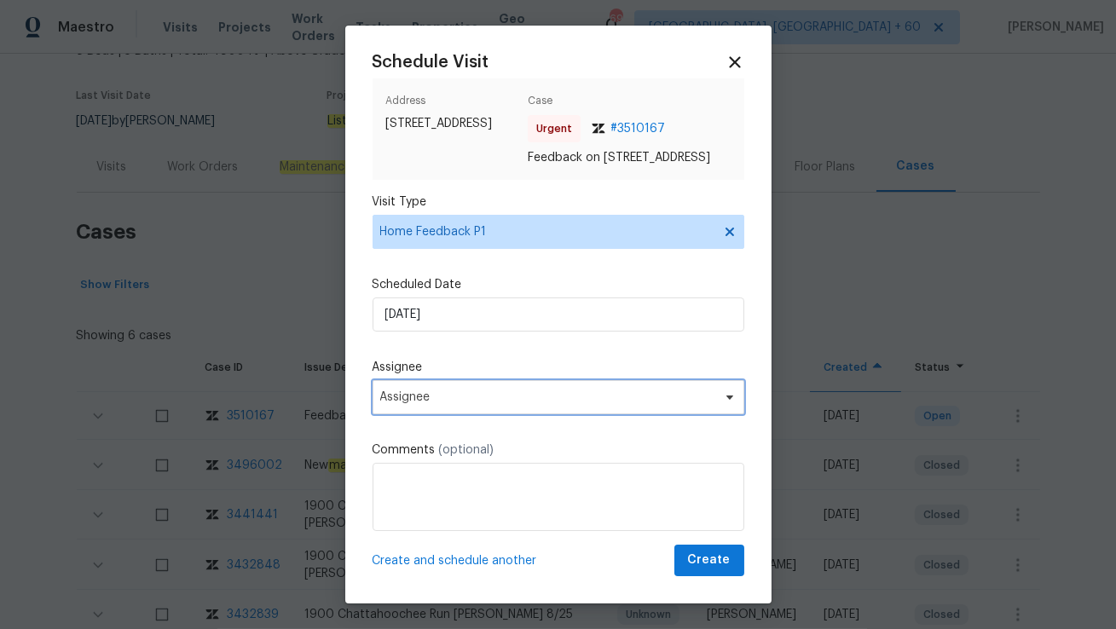
click at [408, 407] on span "Assignee" at bounding box center [559, 397] width 372 height 34
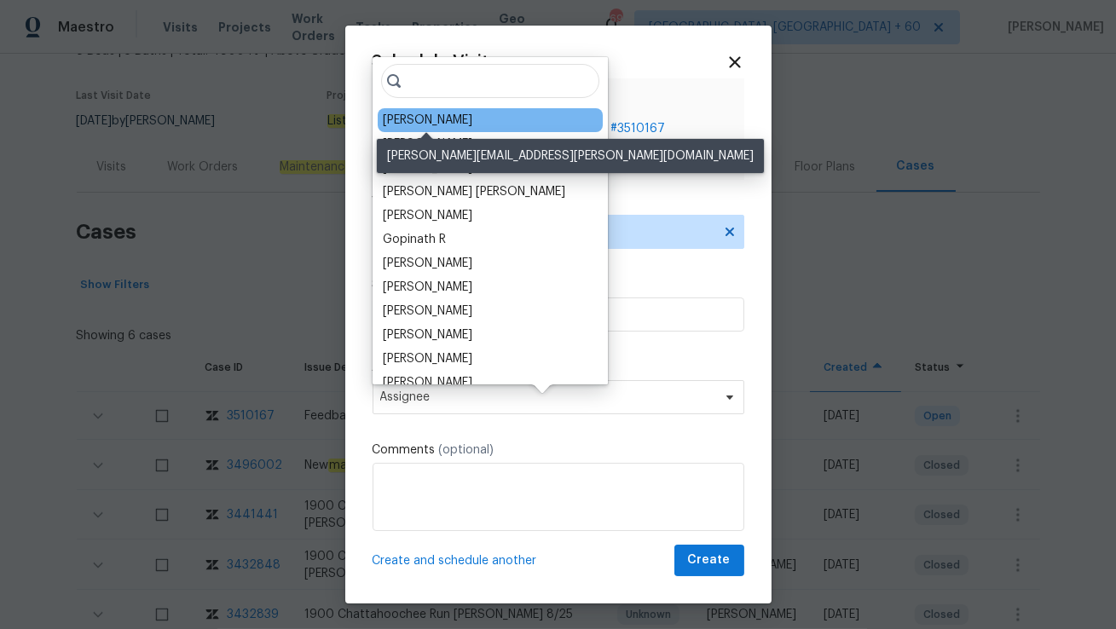
click at [408, 123] on div "Scott Smathers" at bounding box center [428, 120] width 90 height 17
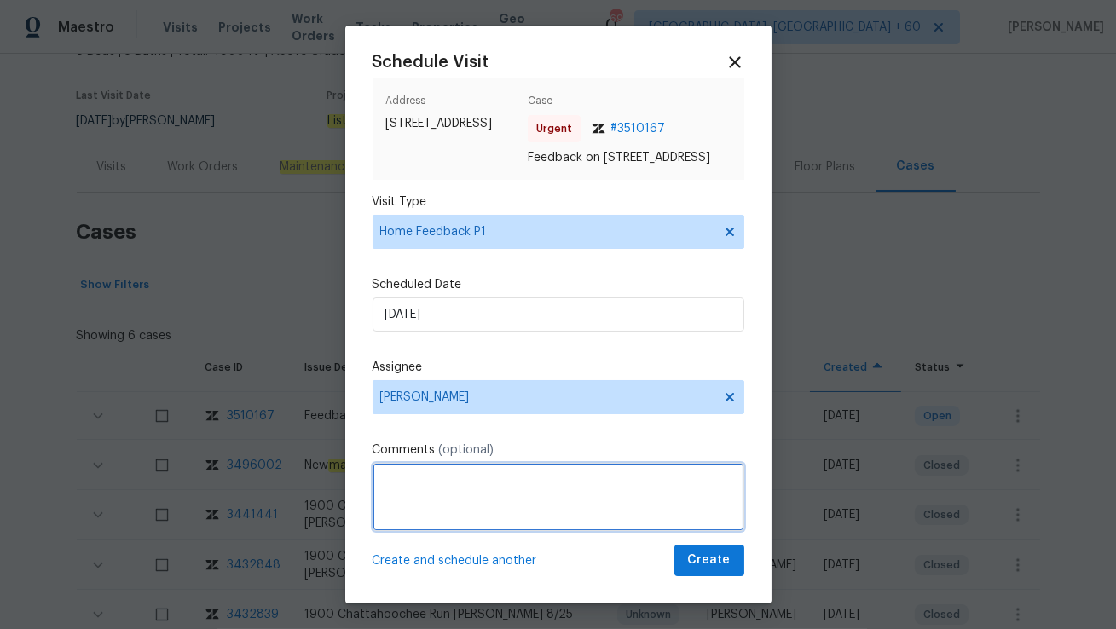
click at [457, 513] on textarea at bounding box center [559, 497] width 372 height 68
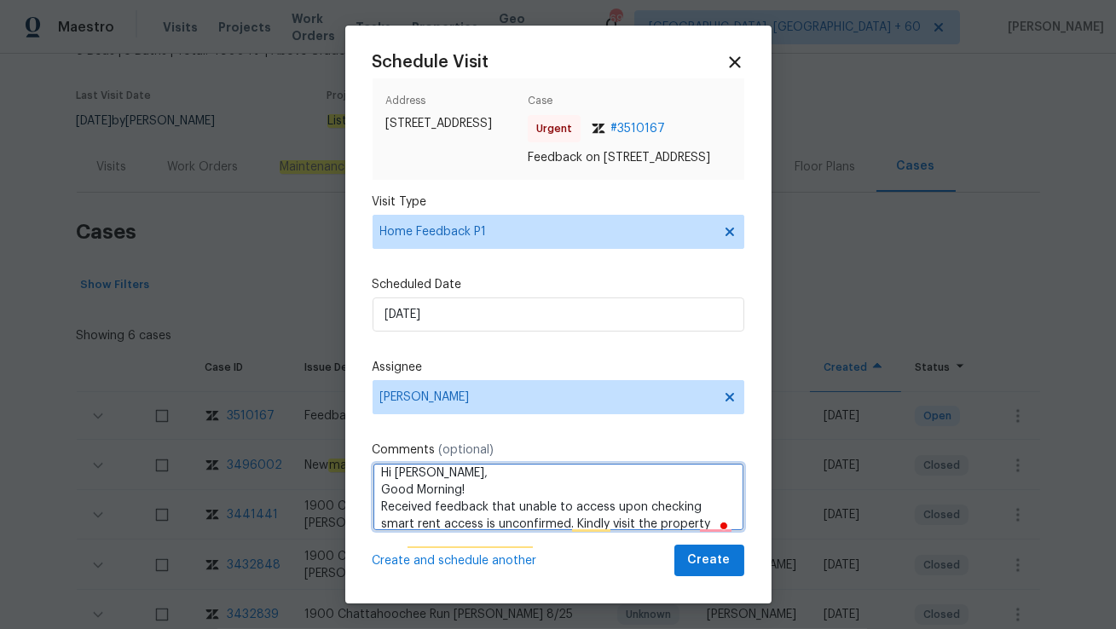
scroll to position [25, 0]
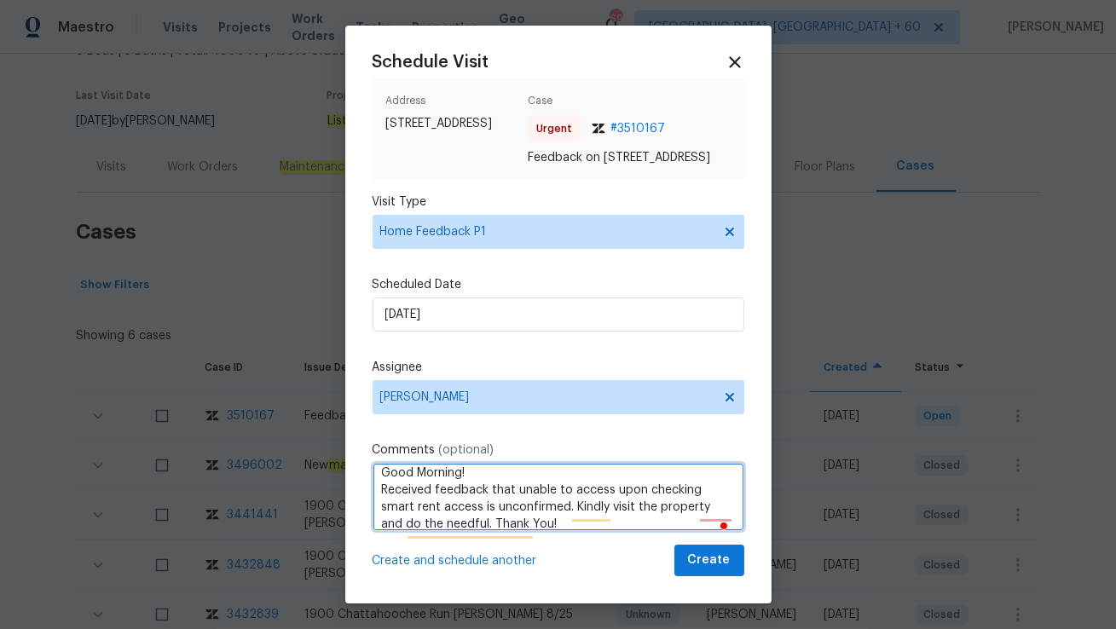
type textarea "Hi Scott, Good Morning! Received feedback that unable to access upon checking s…"
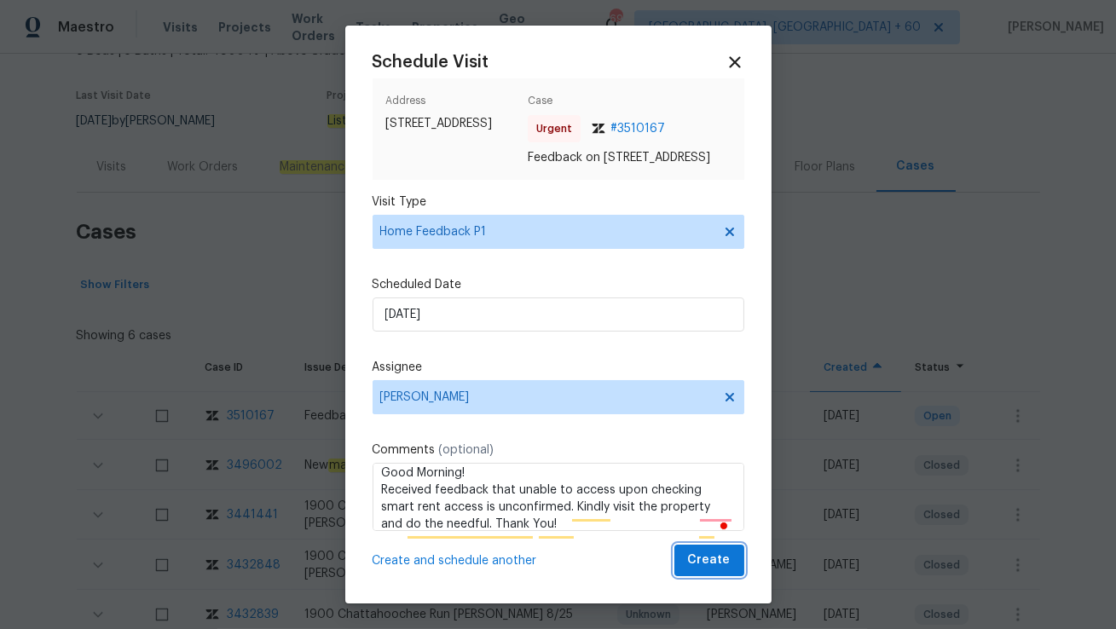
click at [708, 571] on span "Create" at bounding box center [709, 560] width 43 height 21
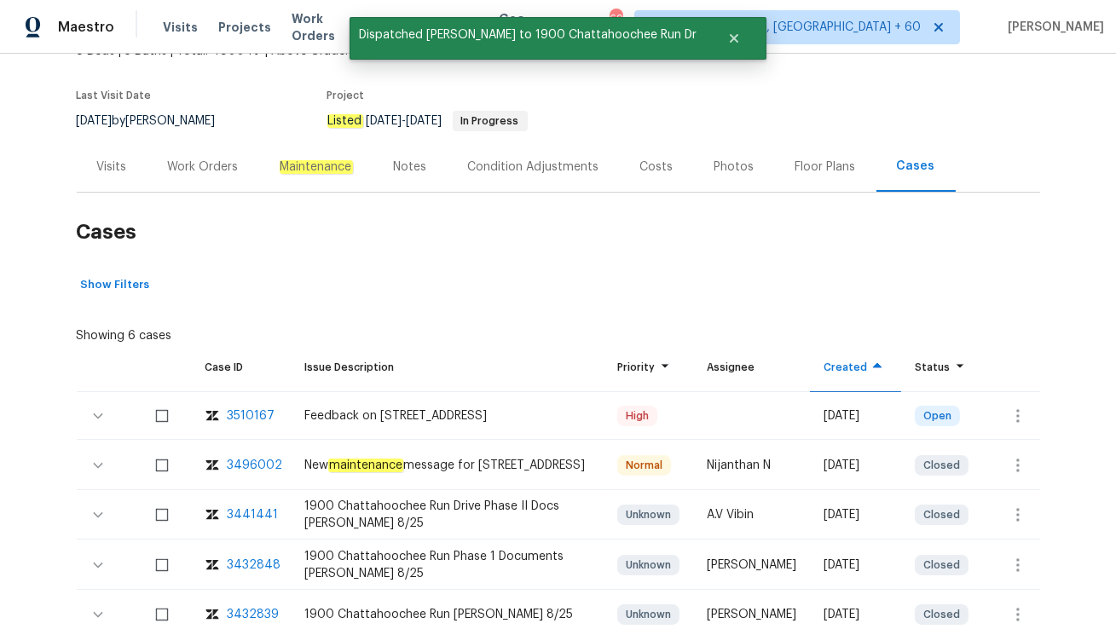
click at [109, 177] on div "Visits" at bounding box center [112, 167] width 71 height 50
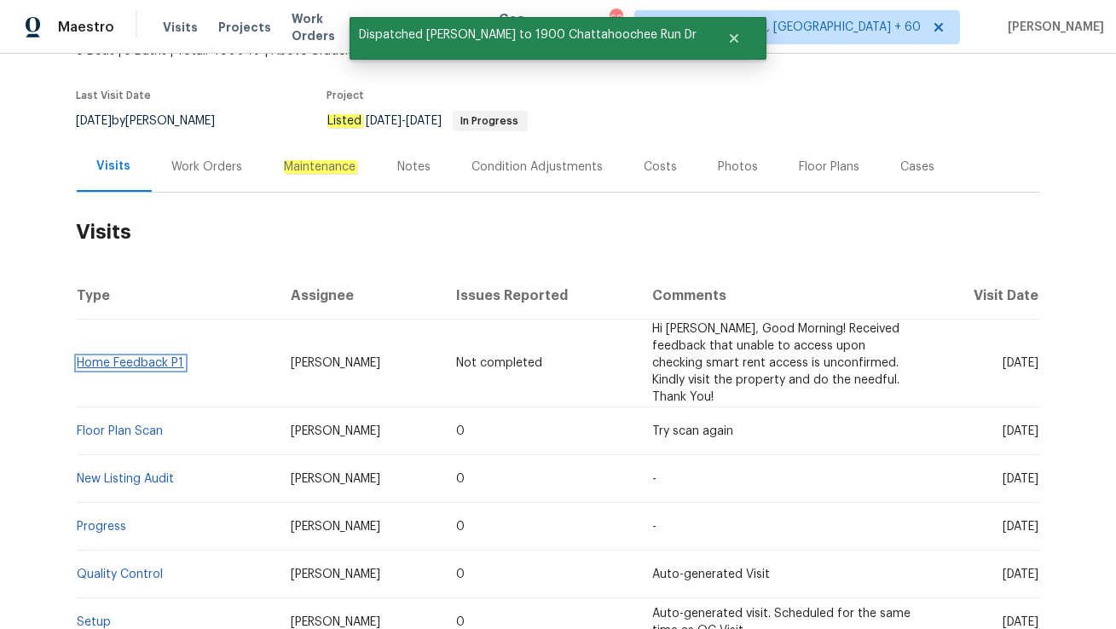
click at [140, 357] on link "Home Feedback P1" at bounding box center [131, 363] width 107 height 12
